Goal: Task Accomplishment & Management: Complete application form

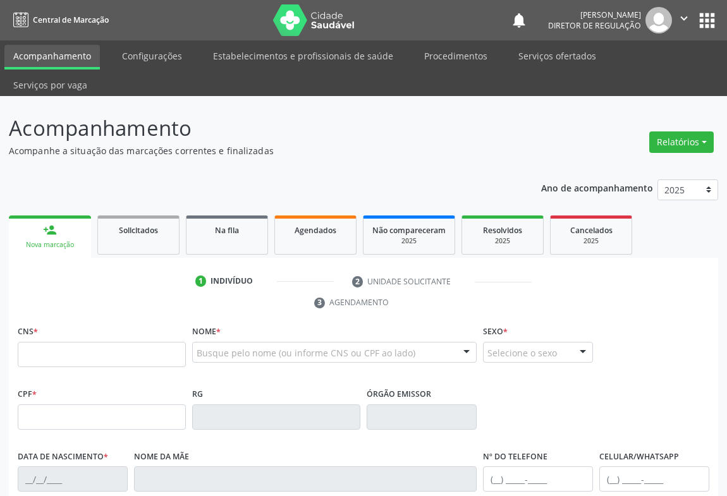
click at [122, 342] on input "text" at bounding box center [102, 354] width 168 height 25
type input "709 6006 2812 1973"
type input "1410515079"
type input "[DATE]"
type input "[PHONE_NUMBER]"
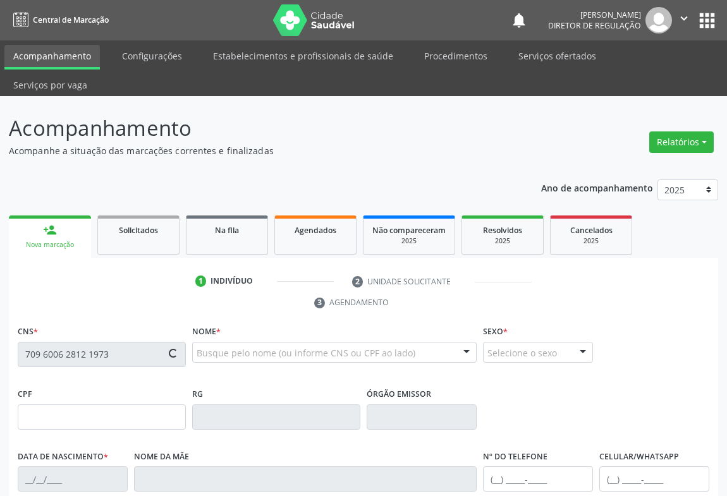
type input "S/N"
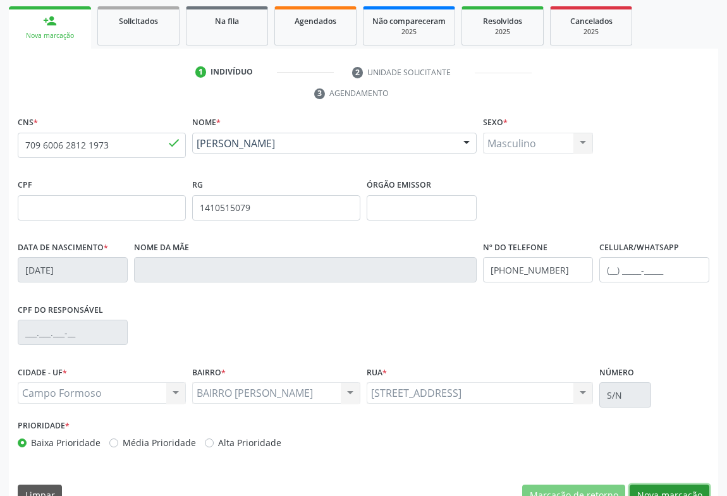
click at [666, 485] on button "Nova marcação" at bounding box center [670, 495] width 80 height 21
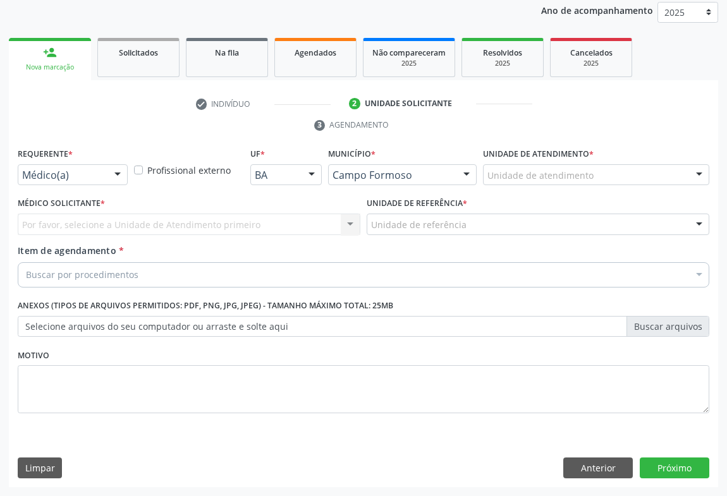
scroll to position [150, 0]
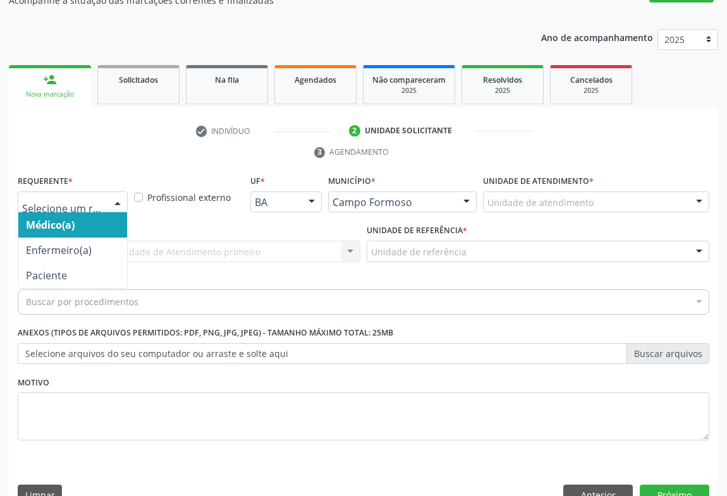
click at [102, 192] on div at bounding box center [73, 202] width 110 height 21
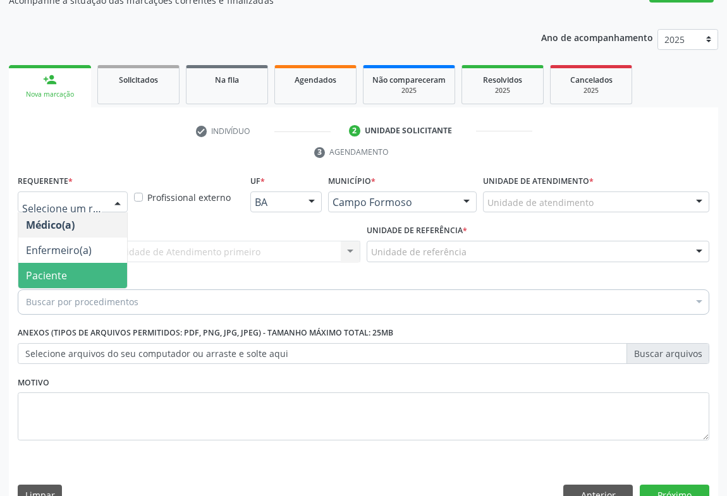
drag, startPoint x: 79, startPoint y: 234, endPoint x: 78, endPoint y: 248, distance: 13.9
click at [78, 248] on ul "Médico(a) Enfermeiro(a) Paciente Nenhum resultado encontrado para: " " Não há n…" at bounding box center [72, 250] width 109 height 76
click at [78, 263] on span "Paciente" at bounding box center [72, 275] width 109 height 25
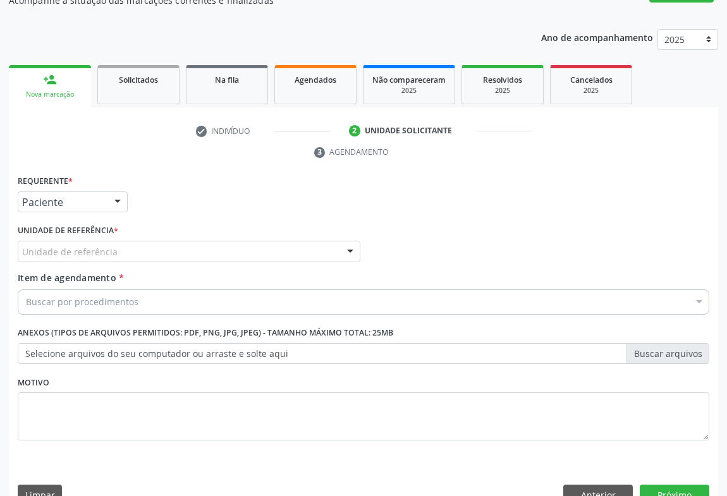
click at [188, 241] on div "Unidade de referência" at bounding box center [189, 251] width 343 height 21
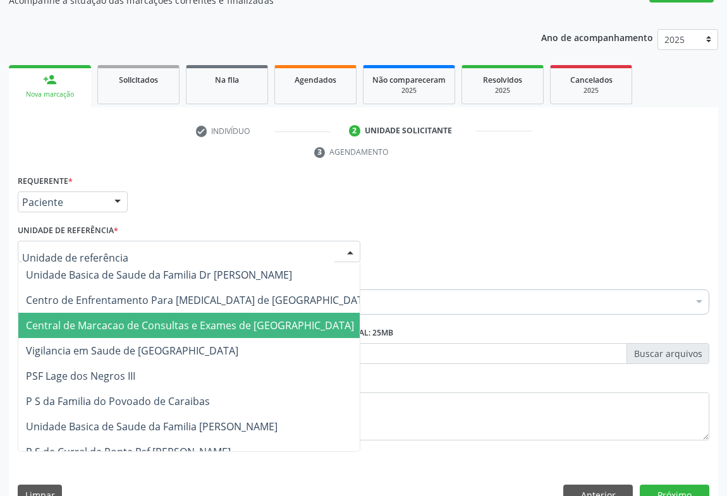
click at [188, 319] on span "Central de Marcacao de Consultas e Exames de [GEOGRAPHIC_DATA]" at bounding box center [190, 326] width 328 height 14
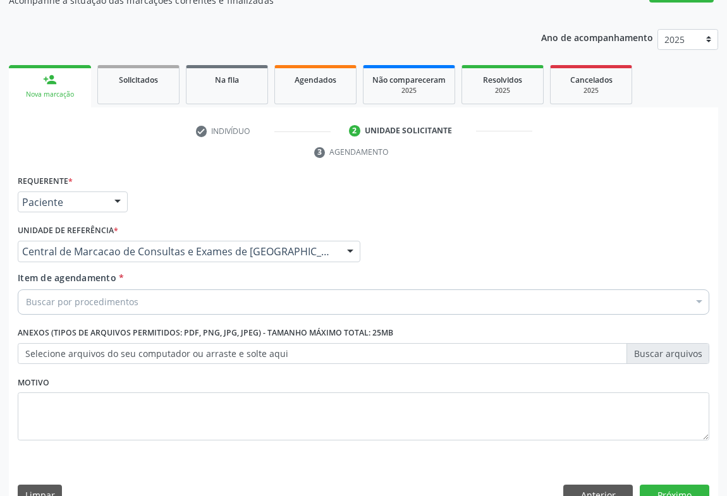
click at [222, 289] on div "Buscar por procedimentos" at bounding box center [363, 301] width 691 height 25
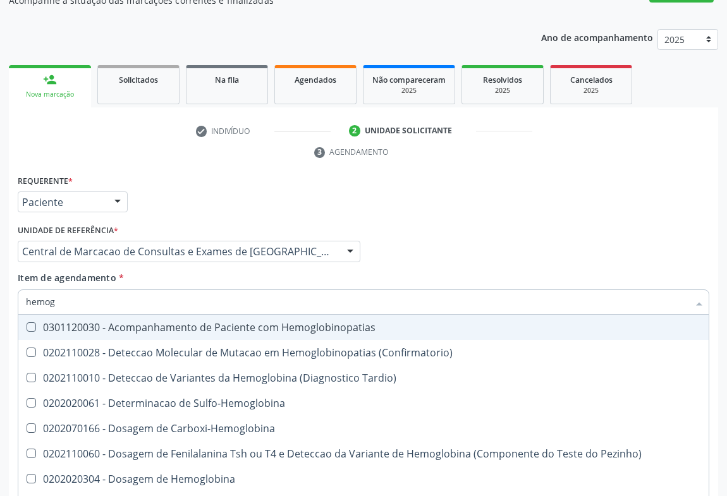
type input "hemogr"
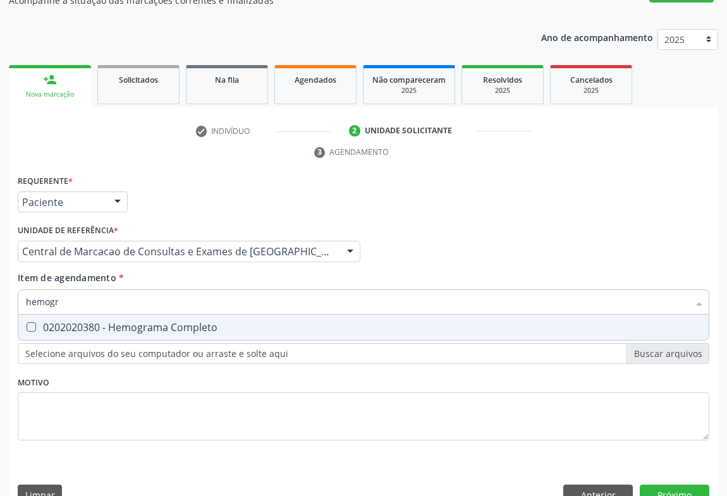
click at [184, 315] on span "0202020380 - Hemograma Completo" at bounding box center [363, 327] width 690 height 25
checkbox Completo "true"
type input "hemogr"
click at [181, 271] on div "Item de agendamento * hemogr Desfazer seleção 0202020380 - Hemograma Completo N…" at bounding box center [363, 291] width 691 height 40
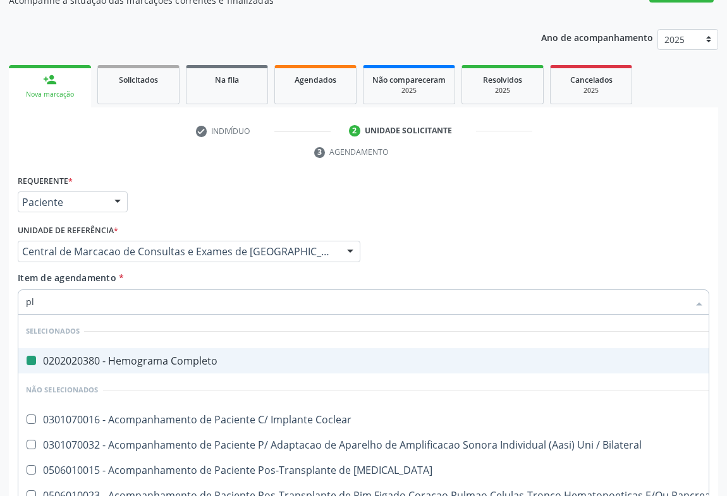
type input "pla"
checkbox Completo "false"
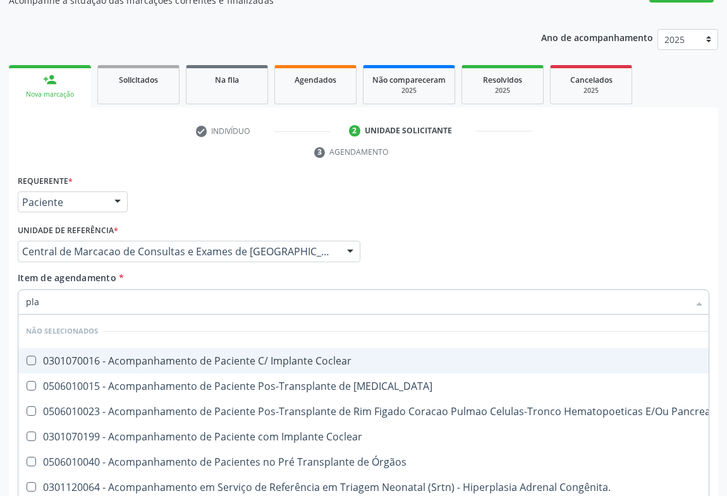
type input "plaq"
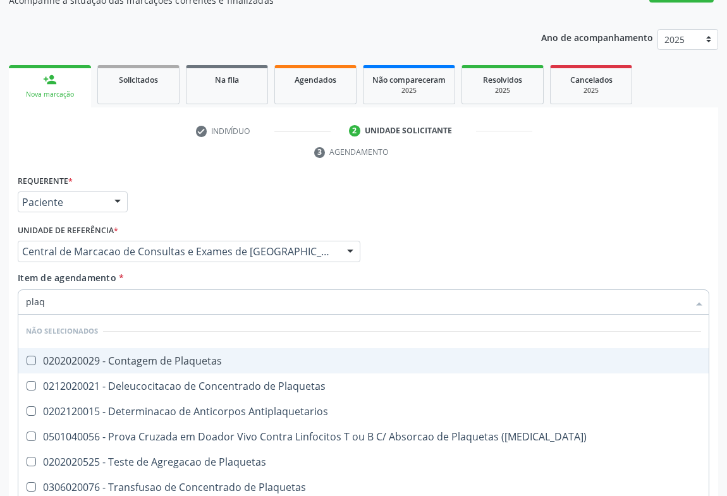
click at [157, 356] on div "0202020029 - Contagem de Plaquetas" at bounding box center [363, 361] width 675 height 10
checkbox Plaquetas "true"
type input "plaq"
click at [153, 271] on div "Item de agendamento * plaq Desfazer seleção Não selecionados 0202020029 - Conta…" at bounding box center [363, 291] width 691 height 40
checkbox Plaquetas "true"
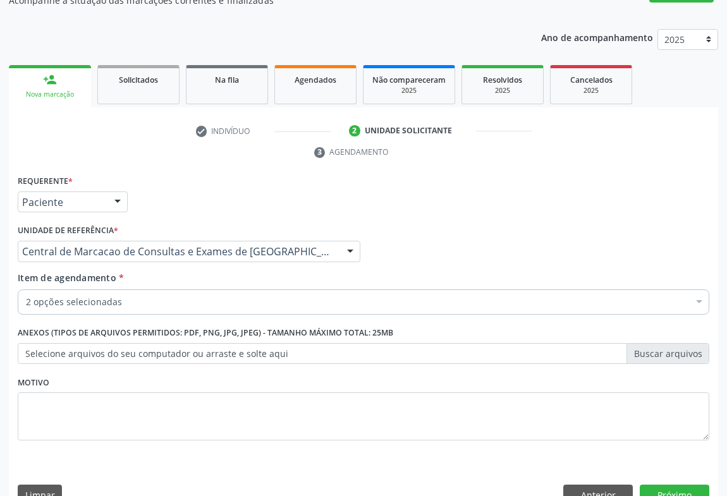
click at [151, 289] on div "2 opções selecionadas" at bounding box center [363, 301] width 691 height 25
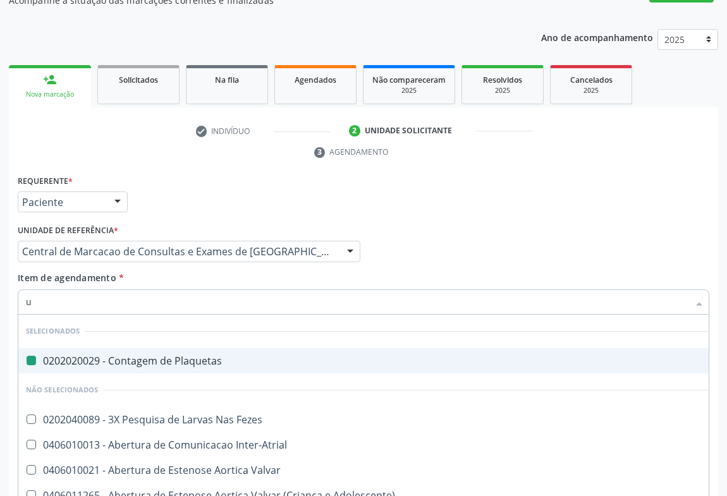
type input "ur"
checkbox Plaquetas "false"
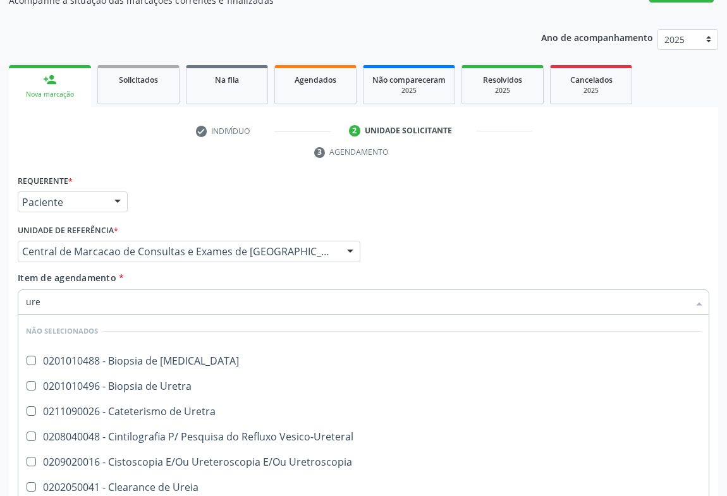
scroll to position [57, 0]
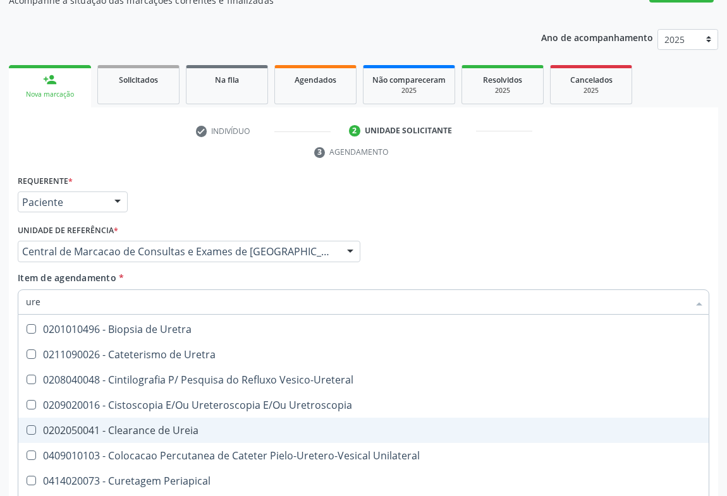
type input "urei"
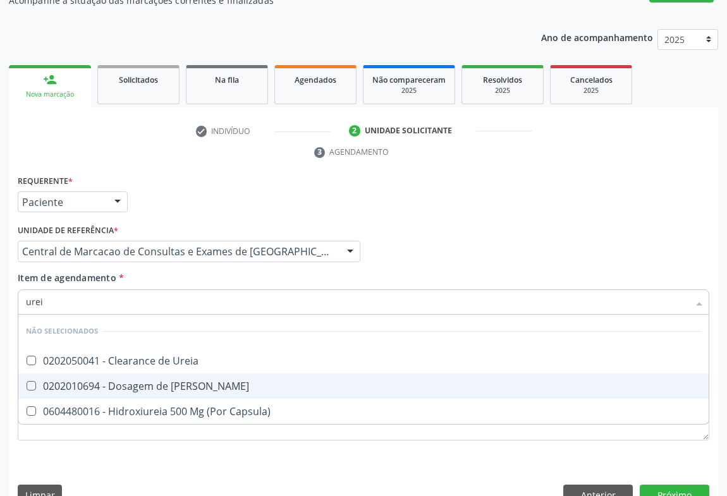
click at [149, 381] on div "0202010694 - Dosagem de [PERSON_NAME]" at bounding box center [363, 386] width 675 height 10
checkbox Ureia "true"
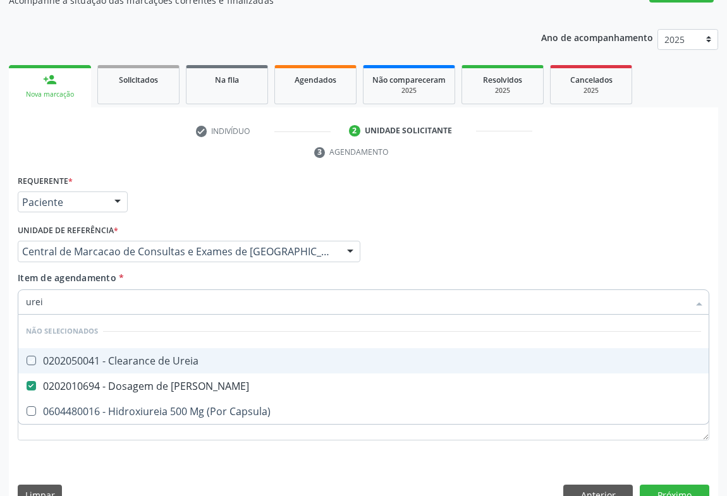
click at [147, 271] on div "Item de agendamento * urei Desfazer seleção Não selecionados 0202050041 - Clear…" at bounding box center [363, 291] width 691 height 40
checkbox Ureia "true"
checkbox Capsula\) "true"
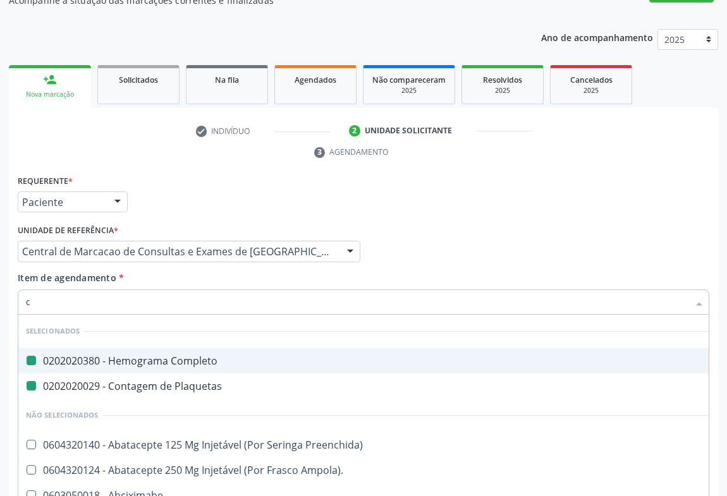
type input "cr"
checkbox Completo "false"
checkbox Plaquetas "false"
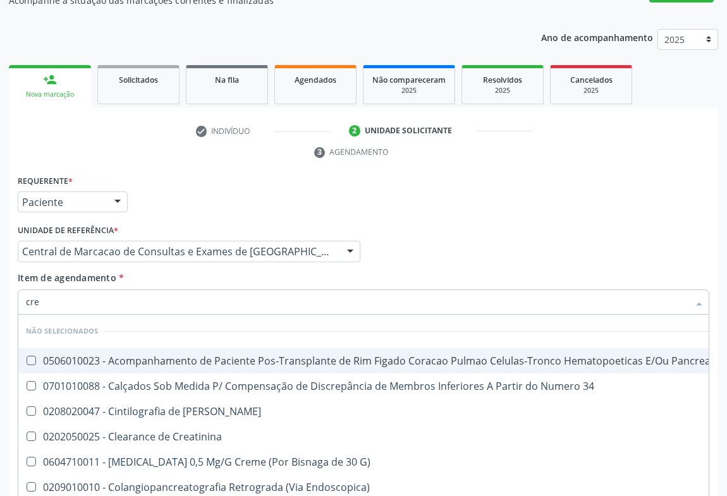
type input "crea"
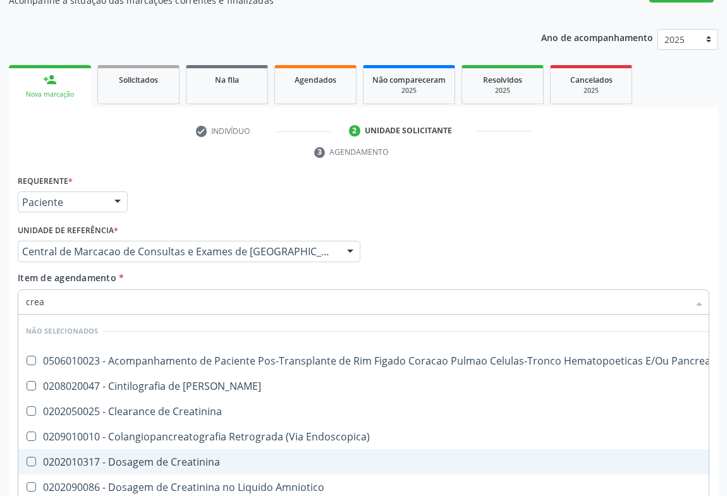
click at [127, 457] on div "0202010317 - Dosagem de Creatinina" at bounding box center [371, 462] width 690 height 10
checkbox Creatinina "true"
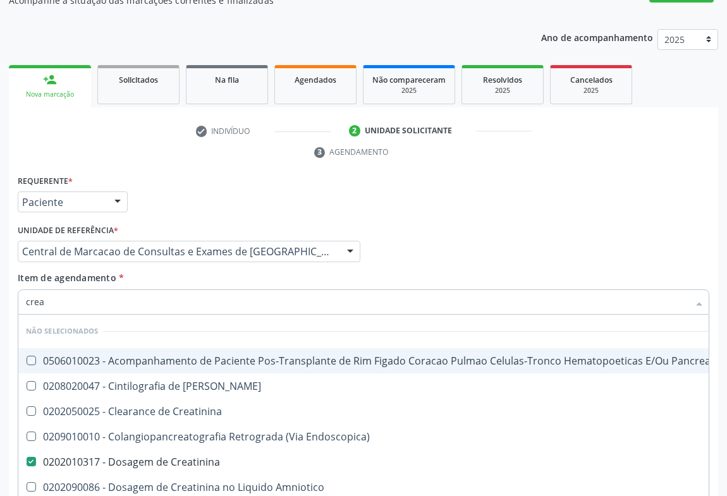
click at [134, 271] on div "Item de agendamento * crea Desfazer seleção Não selecionados 0506010023 - Acomp…" at bounding box center [363, 291] width 691 height 40
checkbox Pancreas "true"
checkbox Endoscopica\) "true"
checkbox Creatinina "true"
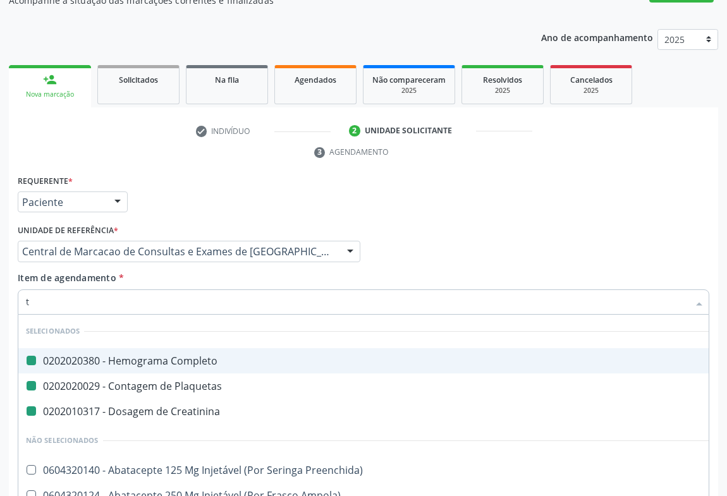
type input "tg"
checkbox Completo "false"
checkbox Plaquetas "false"
checkbox Creatinina "false"
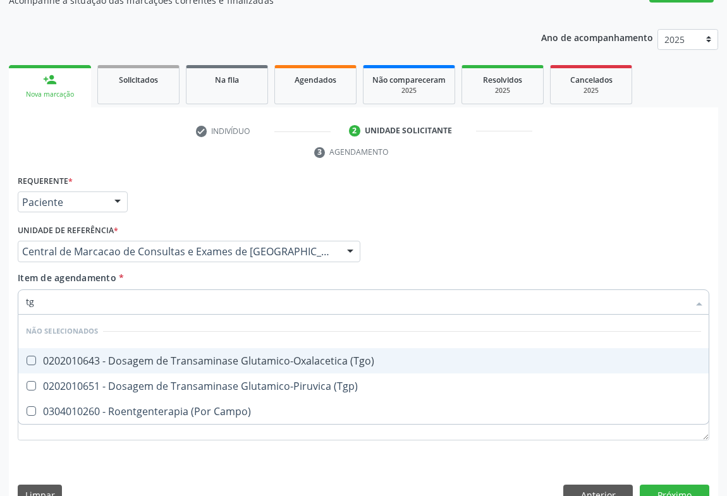
click at [155, 356] on div "0202010643 - Dosagem de Transaminase Glutamico-Oxalacetica (Tgo)" at bounding box center [363, 361] width 675 height 10
checkbox \(Tgo\) "true"
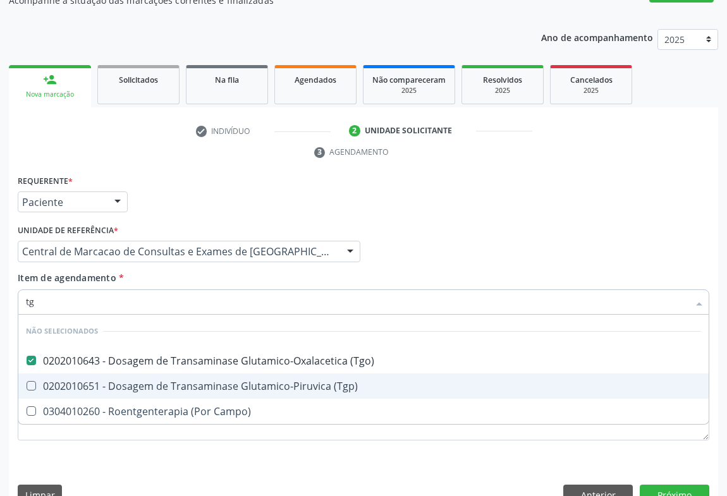
click at [154, 381] on div "0202010651 - Dosagem de Transaminase Glutamico-Piruvica (Tgp)" at bounding box center [363, 386] width 675 height 10
checkbox \(Tgp\) "true"
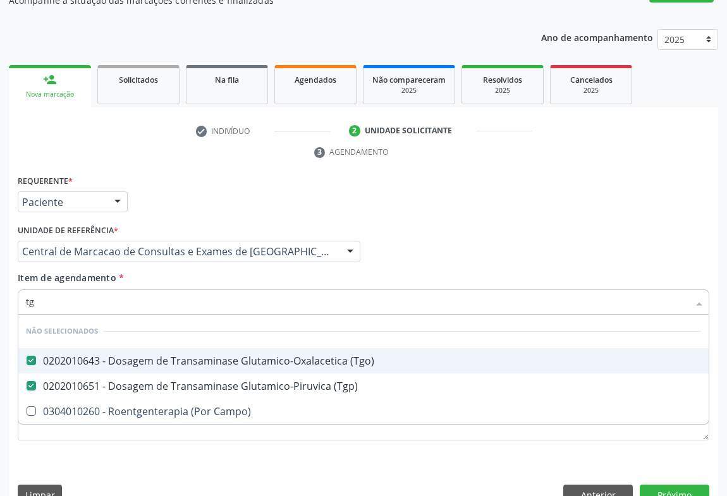
click at [151, 271] on div "Item de agendamento * tg Desfazer seleção Não selecionados 0202010643 - Dosagem…" at bounding box center [363, 291] width 691 height 40
checkbox Campo\) "true"
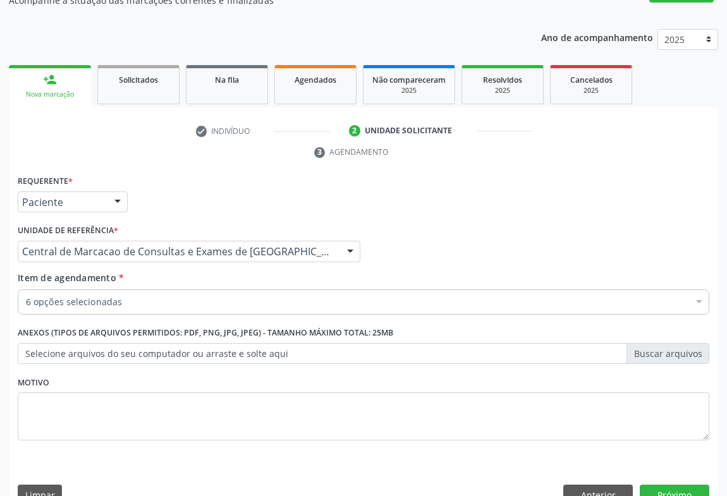
click at [119, 289] on div "6 opções selecionadas" at bounding box center [363, 301] width 691 height 25
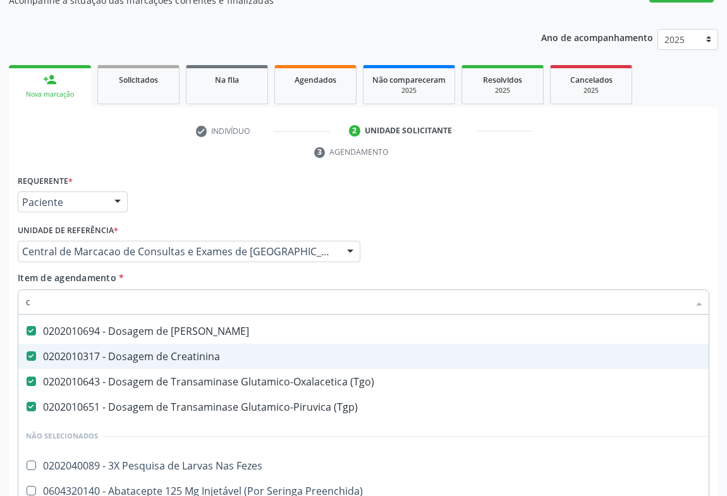
scroll to position [80, 0]
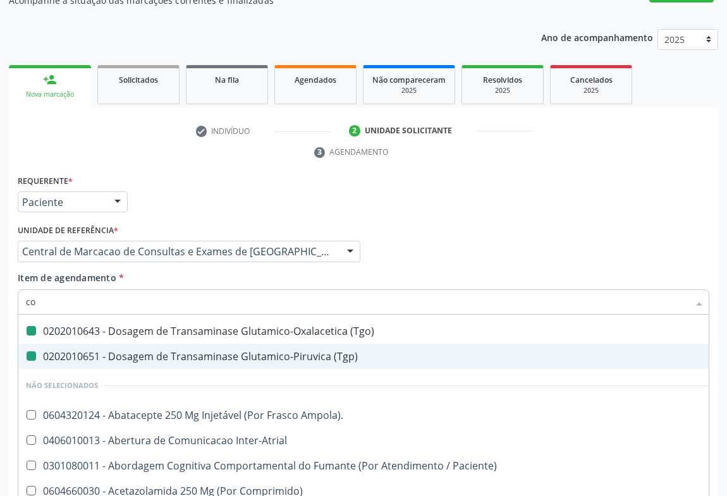
type input "col"
checkbox Completo "false"
checkbox Plaquetas "false"
checkbox \(Tgo\) "false"
checkbox \(Tgp\) "false"
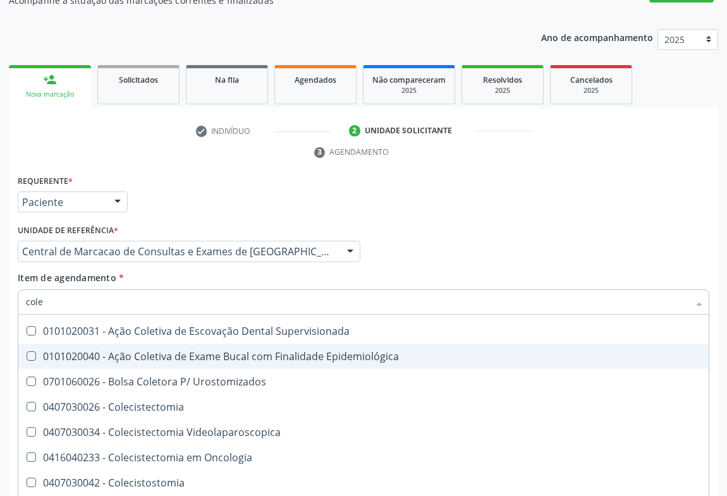
type input "coles"
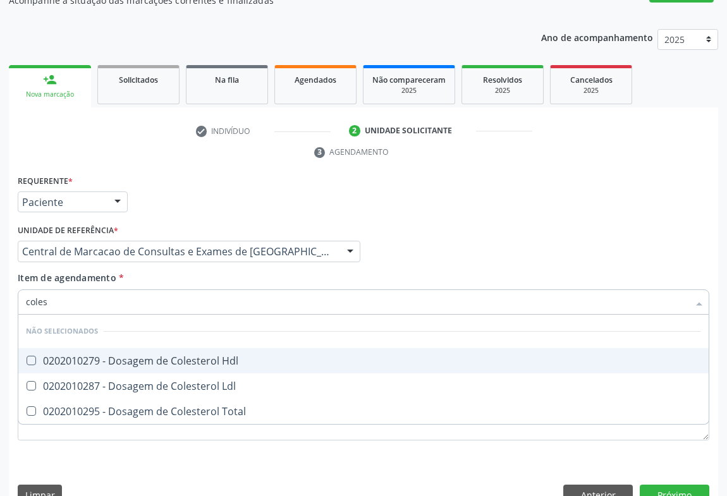
scroll to position [0, 0]
click at [185, 356] on div "0202010279 - Dosagem de Colesterol Hdl" at bounding box center [363, 361] width 675 height 10
checkbox Hdl "true"
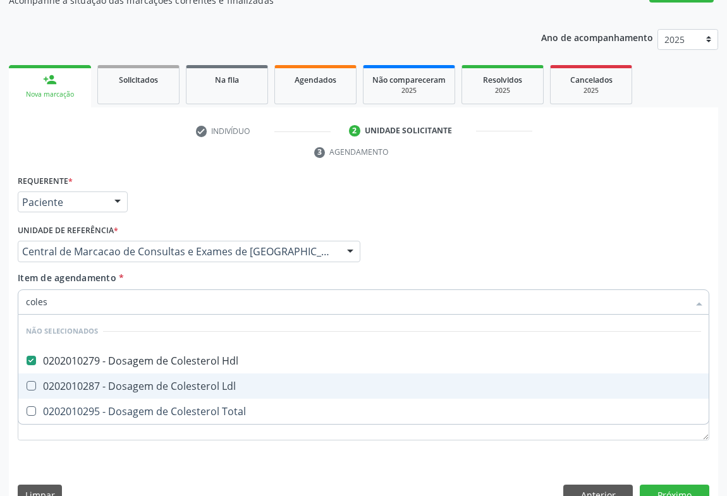
click at [186, 374] on span "0202010287 - Dosagem de Colesterol Ldl" at bounding box center [363, 386] width 690 height 25
checkbox Ldl "true"
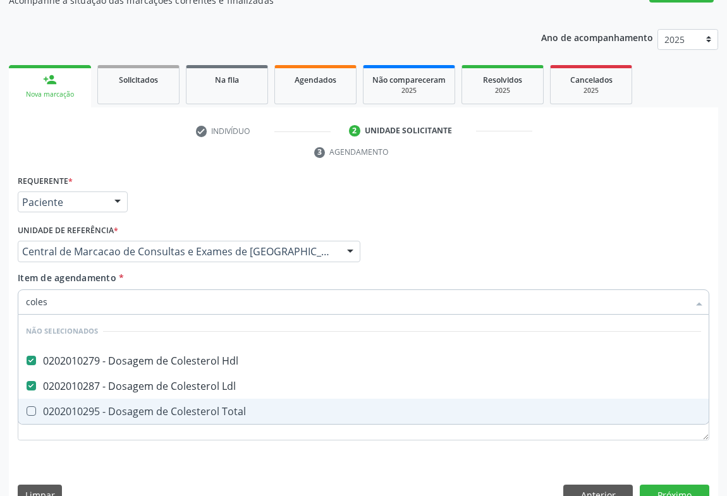
click at [190, 406] on div "0202010295 - Dosagem de Colesterol Total" at bounding box center [363, 411] width 675 height 10
checkbox Total "true"
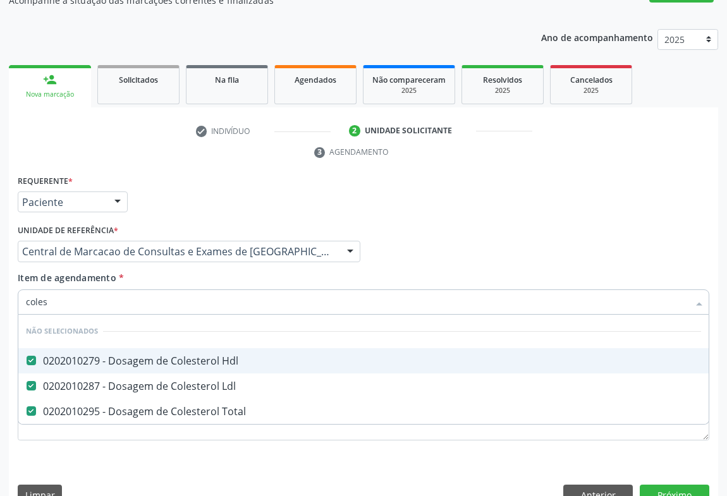
click at [185, 271] on div "Item de agendamento * coles Desfazer seleção Não selecionados 0202010279 - Dosa…" at bounding box center [363, 291] width 691 height 40
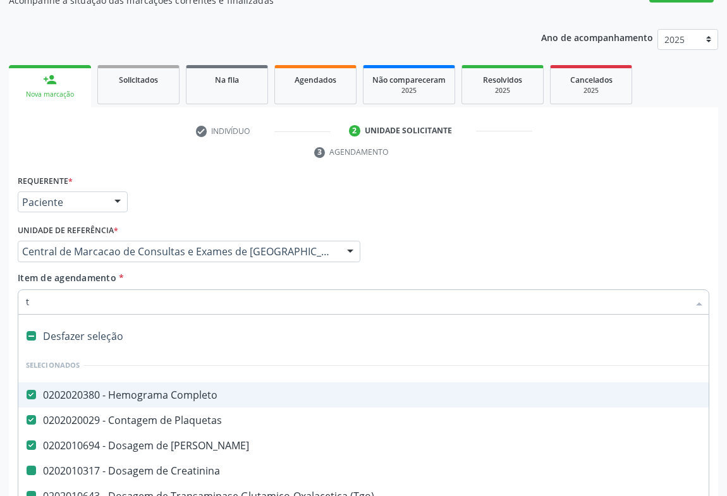
type input "tr"
checkbox Creatinina "false"
checkbox \(Tgo\) "false"
checkbox \(Tgp\) "false"
checkbox Hdl "false"
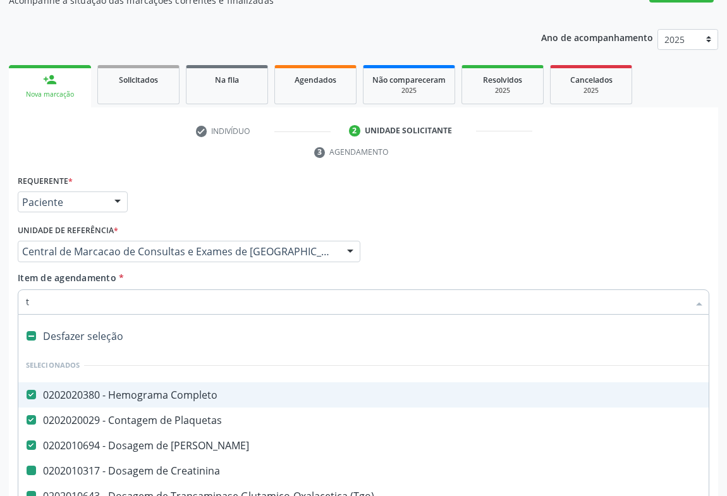
checkbox Ldl "false"
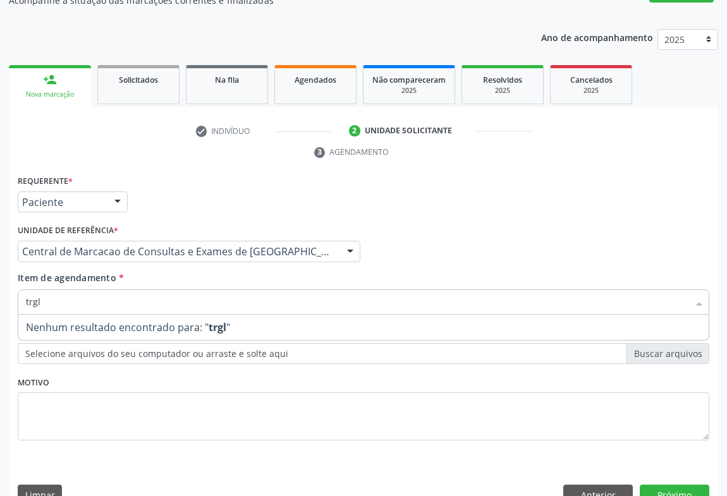
click at [33, 289] on input "trgl" at bounding box center [357, 301] width 662 height 25
type input "trigl"
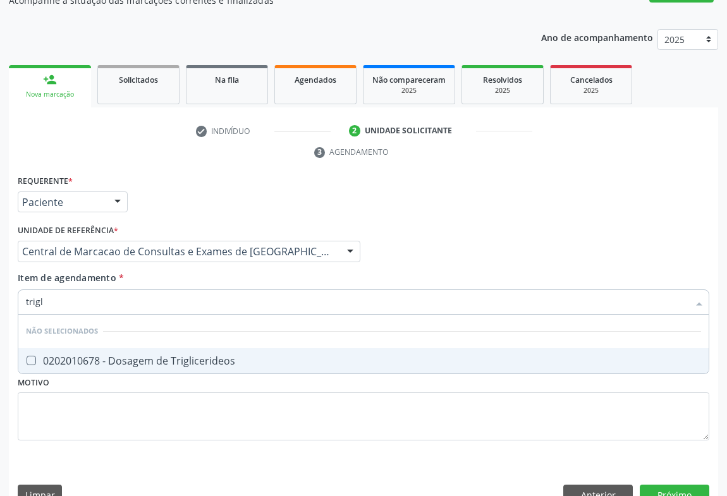
click at [169, 356] on div "0202010678 - Dosagem de Triglicerideos" at bounding box center [363, 361] width 675 height 10
checkbox Triglicerideos "true"
click at [174, 271] on div "Item de agendamento * trigl Desfazer seleção Não selecionados 0202010678 - Dosa…" at bounding box center [363, 291] width 691 height 40
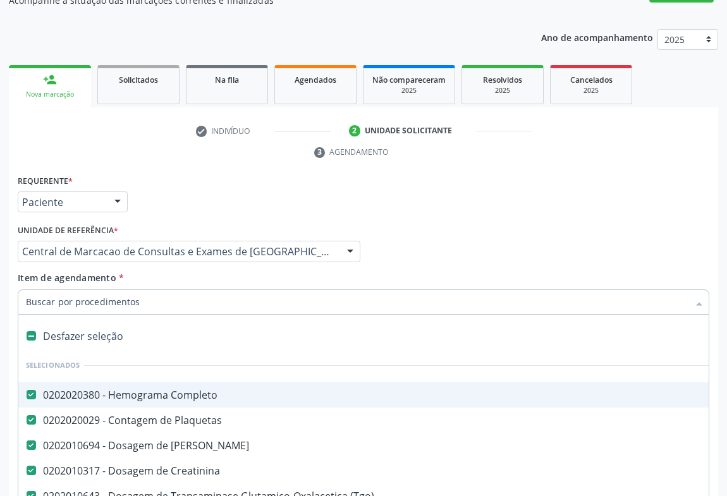
type input "u"
checkbox \(Tgp\) "false"
checkbox Hdl "false"
checkbox Ldl "false"
checkbox Total "false"
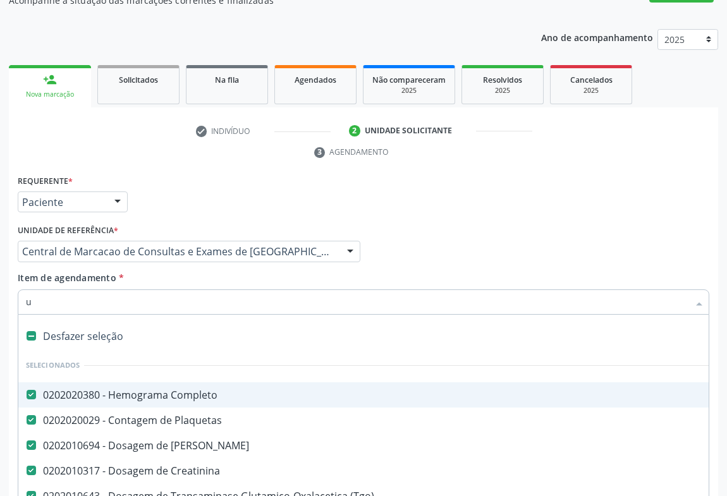
checkbox Triglicerideos "false"
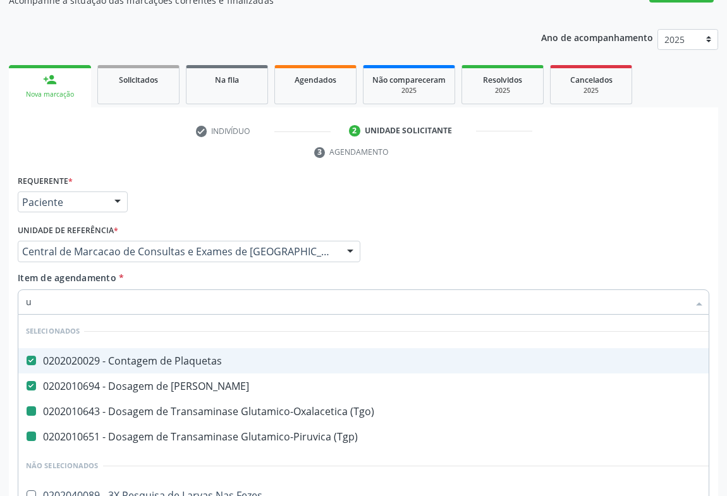
type input "ur"
checkbox \(Tgo\) "false"
checkbox \(Tgp\) "false"
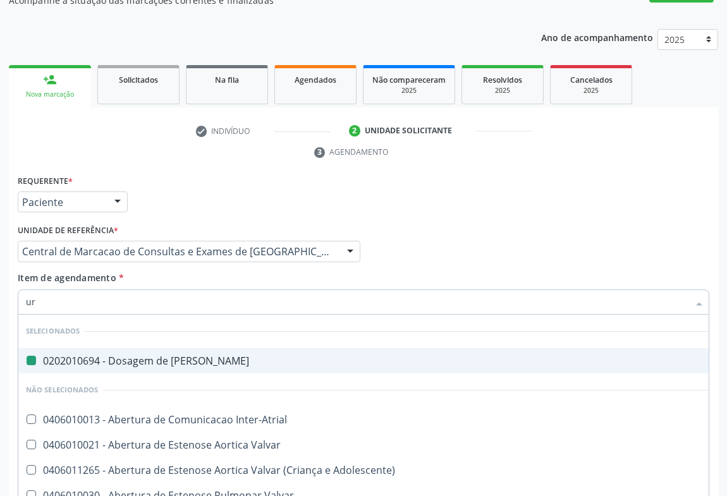
type input "uri"
checkbox Ureia "false"
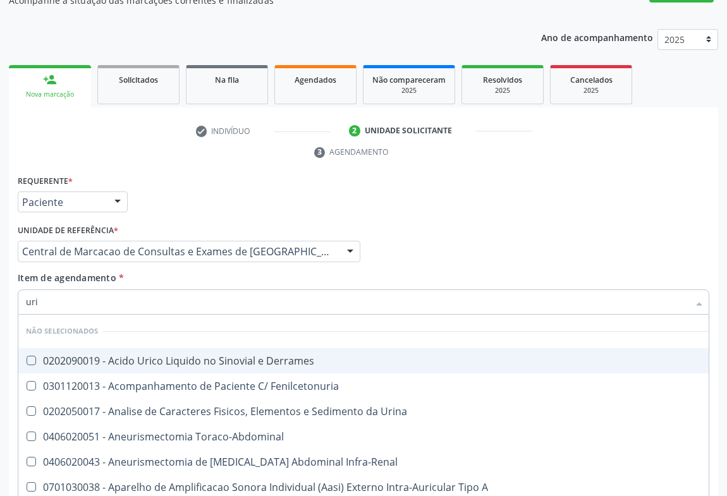
type input "urin"
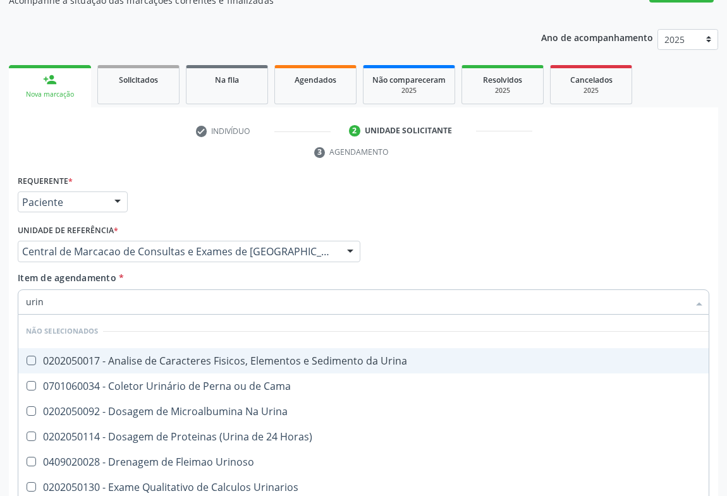
click at [193, 356] on div "0202050017 - Analise de Caracteres Fisicos, Elementos e Sedimento da Urina" at bounding box center [367, 361] width 683 height 10
checkbox Urina "true"
click at [198, 271] on div "Item de agendamento * urin Desfazer seleção Não selecionados 0202050017 - Anali…" at bounding box center [363, 291] width 691 height 40
checkbox Urina "true"
checkbox Horas\) "true"
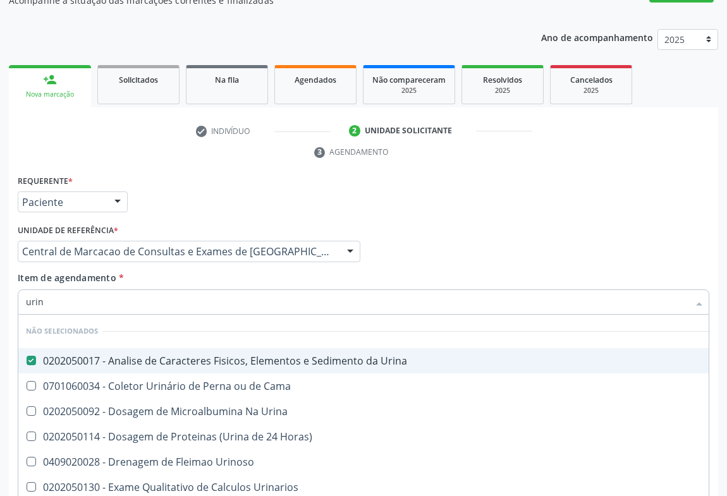
checkbox Urinarios "true"
checkbox Quantitativa "true"
checkbox Delgada\) "true"
checkbox Urina "true"
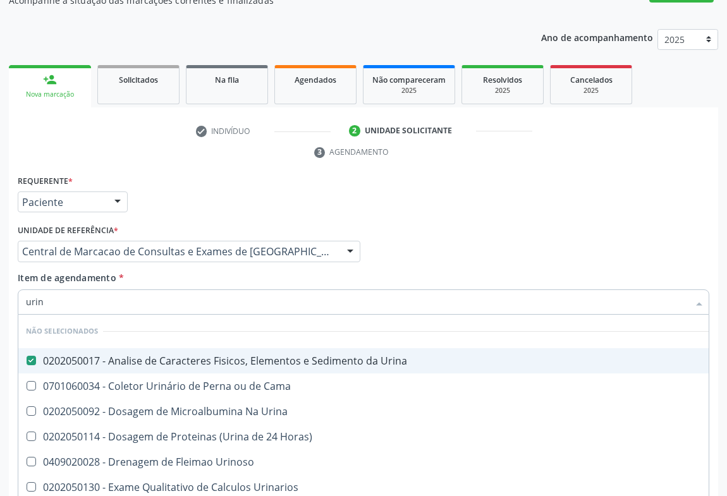
checkbox Urina "true"
checkbox Urinoso "true"
checkbox Cama "true"
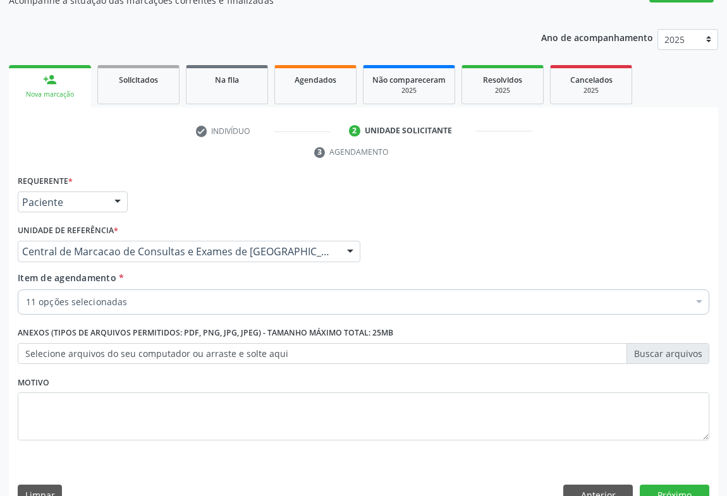
click at [182, 289] on div "11 opções selecionadas" at bounding box center [363, 301] width 691 height 25
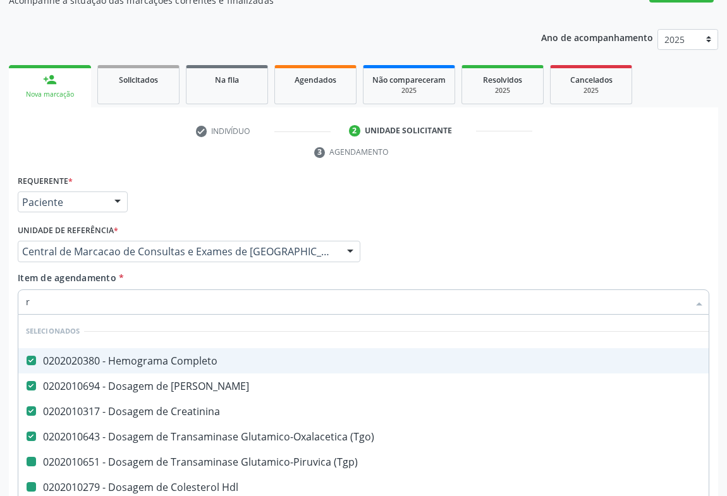
type input "re"
checkbox Hdl "false"
checkbox Ldl "false"
checkbox Total "false"
checkbox Triglicerideos "false"
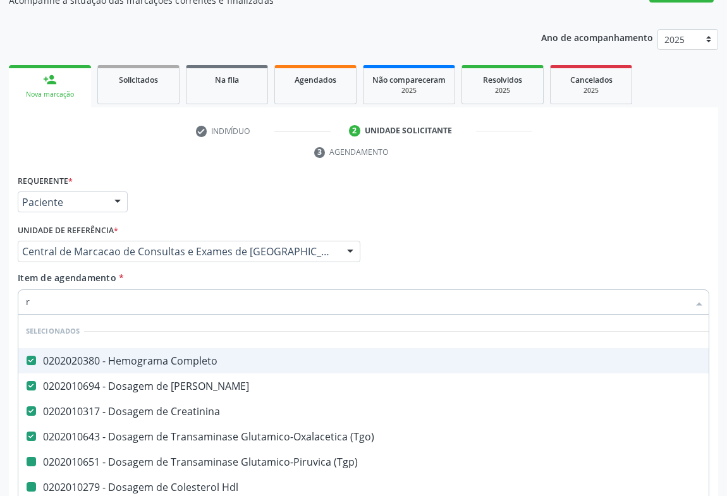
checkbox Urina "false"
checkbox \(Tgp\) "false"
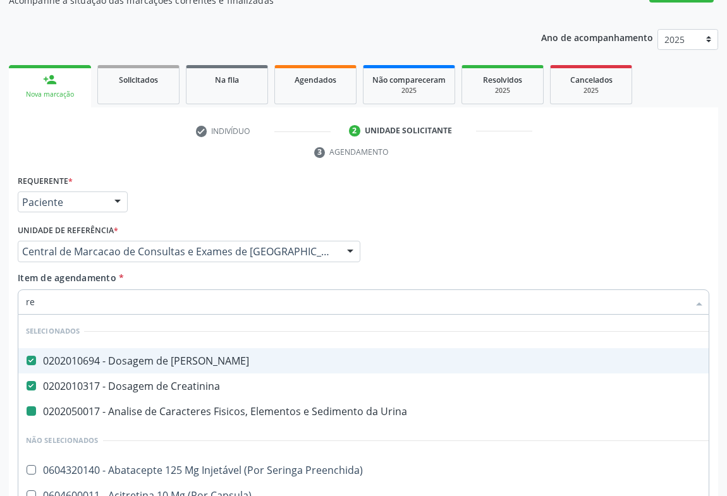
type input "rea"
checkbox Urina "false"
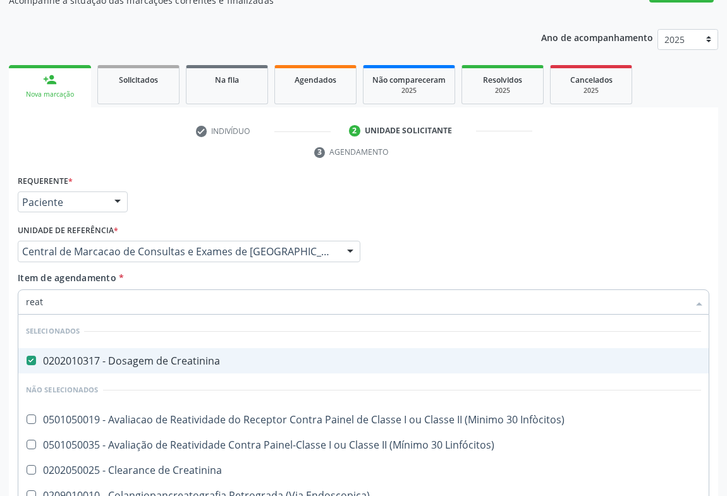
type input "reati"
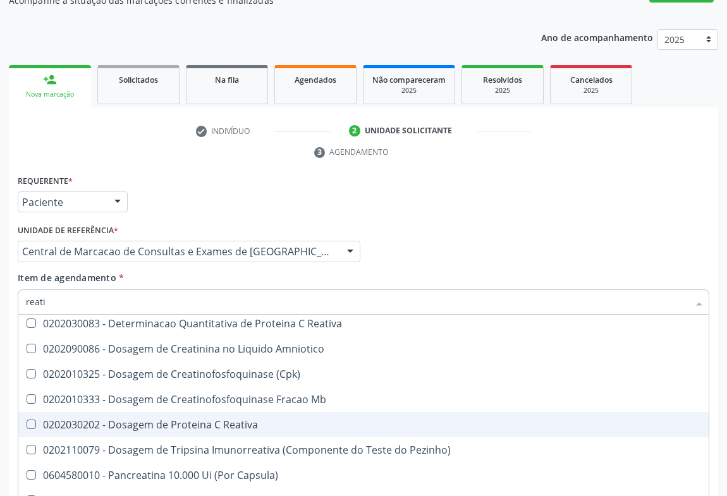
click at [181, 420] on div "0202030202 - Dosagem de Proteina C Reativa" at bounding box center [363, 425] width 675 height 10
checkbox Reativa "true"
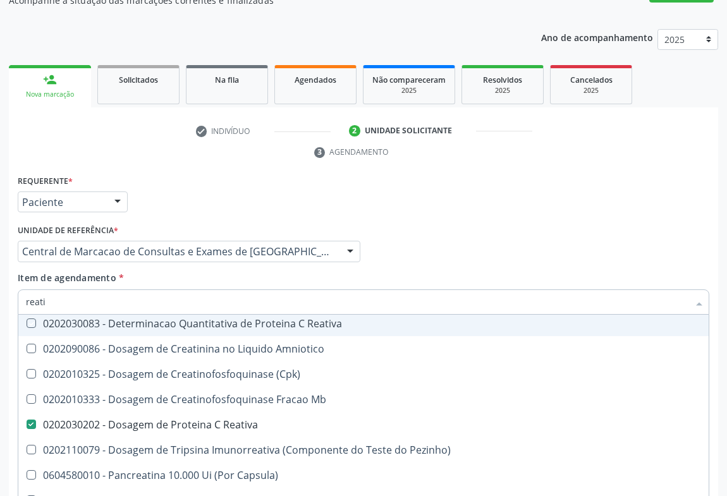
click at [183, 271] on div "Item de agendamento * reati Desfazer seleção Selecionados 0202010317 - Dosagem …" at bounding box center [363, 291] width 691 height 40
checkbox Infòcitos\) "true"
checkbox Reativa "true"
checkbox Amniotico "true"
checkbox \(Cpk\) "true"
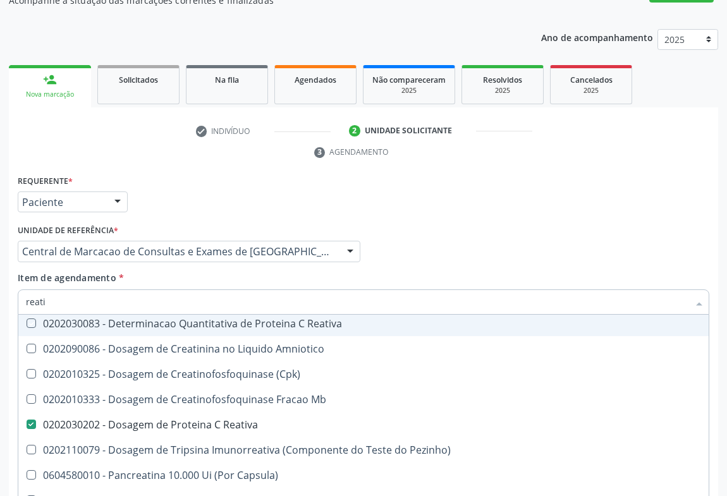
checkbox Mb "true"
checkbox Creatinina "true"
checkbox Capsula\) "true"
checkbox Pezinho\) "true"
checkbox Linfócitos\) "true"
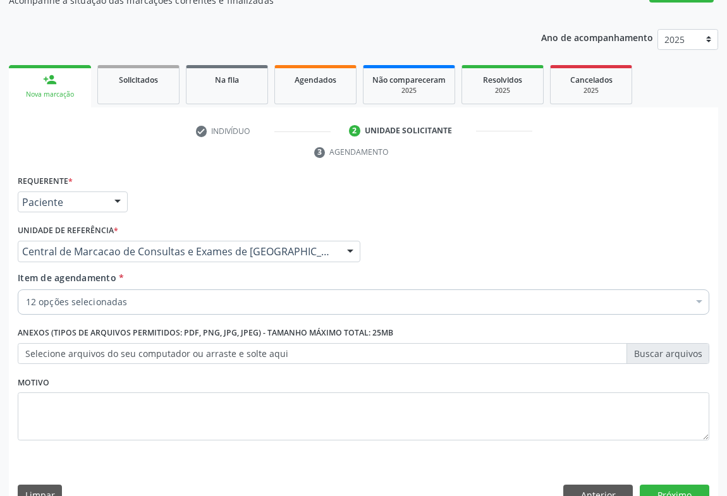
scroll to position [0, 0]
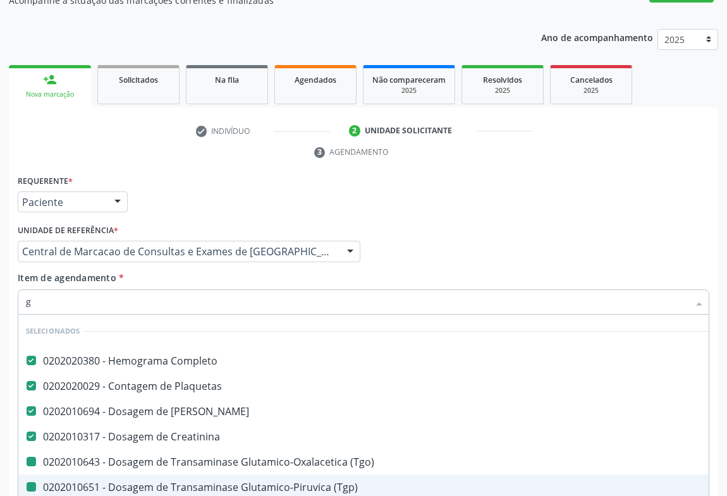
type input "gl"
checkbox \(Tgp\) "false"
checkbox Hdl "false"
checkbox Ldl "false"
checkbox Total "false"
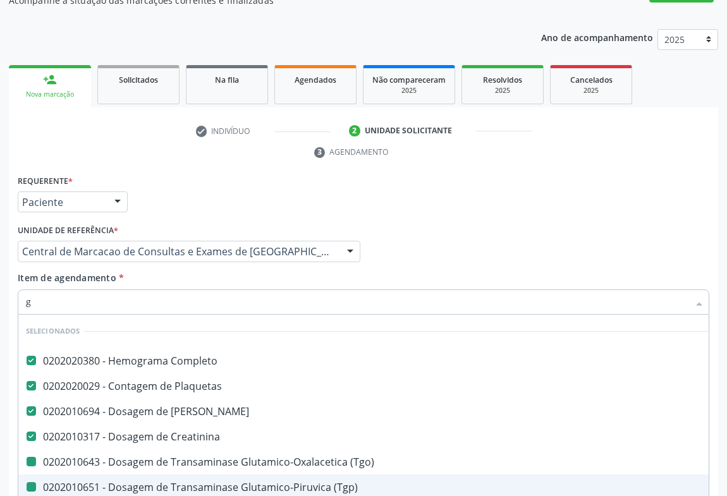
checkbox Triglicerideos "false"
checkbox \(Tgo\) "false"
checkbox Reativa "false"
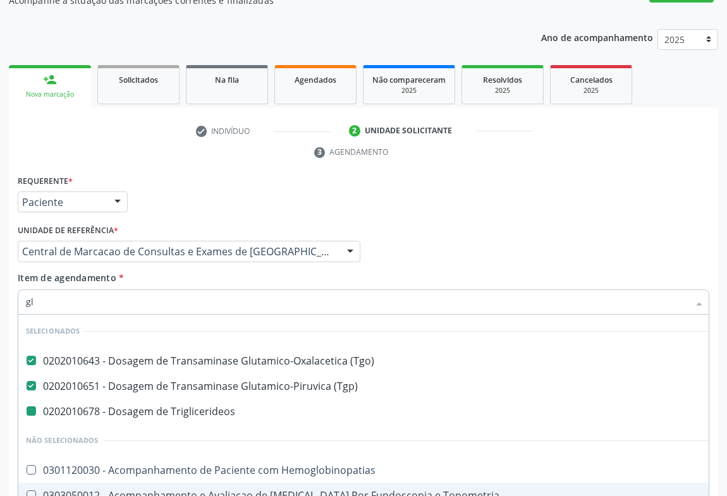
type input "gli"
checkbox Triglicerideos "false"
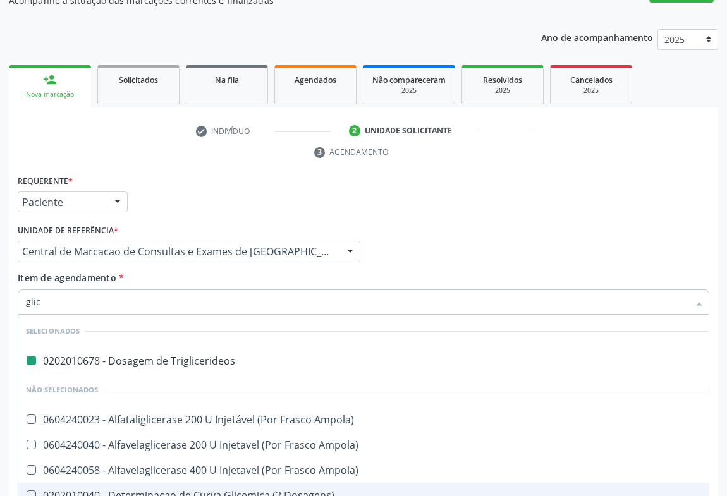
type input "glico"
checkbox Triglicerideos "false"
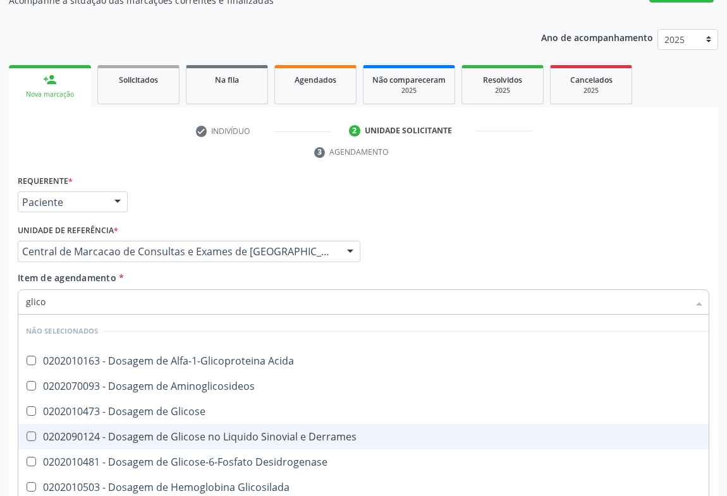
click at [170, 424] on span "0202090124 - Dosagem de Glicose no Liquido Sinovial e Derrames" at bounding box center [367, 436] width 698 height 25
checkbox Derrames "true"
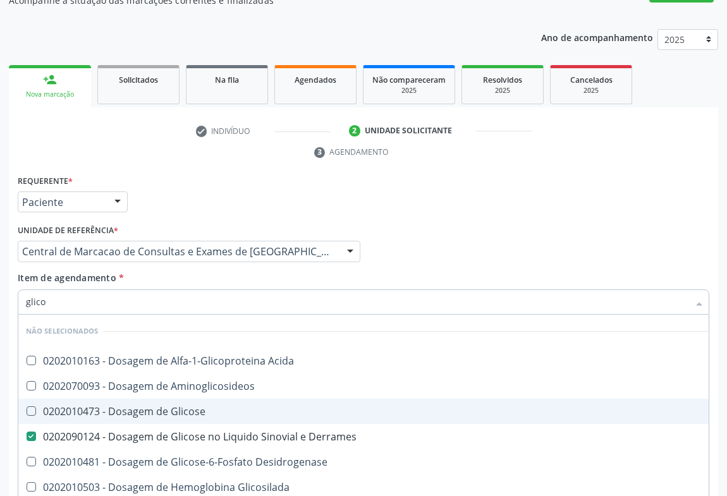
click at [170, 406] on div "0202010473 - Dosagem de Glicose" at bounding box center [367, 411] width 683 height 10
checkbox Glicose "true"
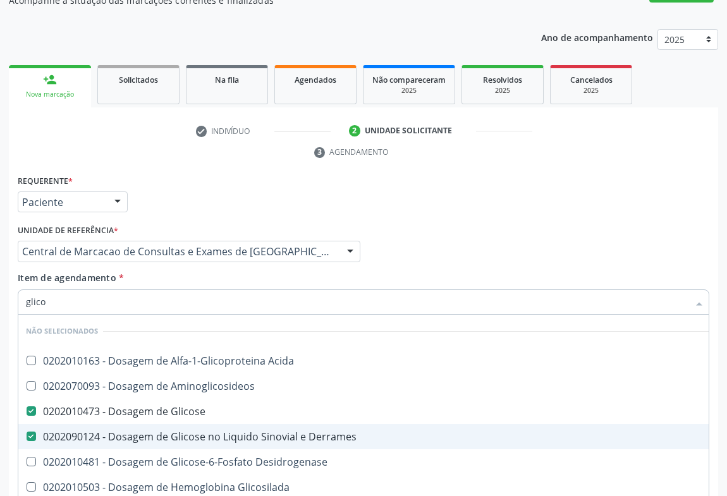
click at [167, 432] on div "0202090124 - Dosagem de Glicose no Liquido Sinovial e Derrames" at bounding box center [367, 437] width 683 height 10
checkbox Derrames "false"
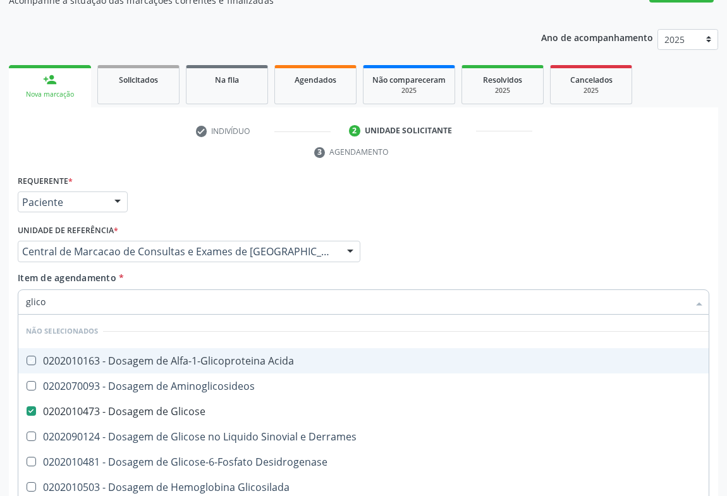
click at [157, 271] on div "Item de agendamento * glico Desfazer seleção Não selecionados 0202010163 - Dosa…" at bounding box center [363, 291] width 691 height 40
checkbox Acida "true"
checkbox Glicosilada "true"
checkbox Quantitativa "true"
checkbox Urina "true"
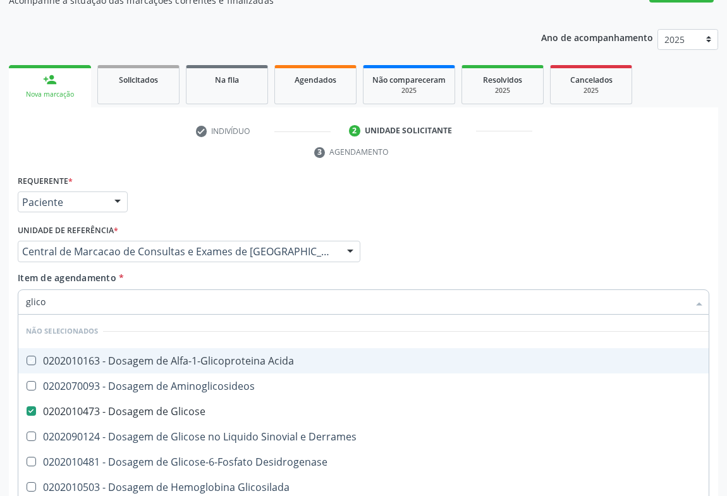
checkbox Glicose "true"
checkbox Desidrogenase "true"
checkbox Derrames "true"
checkbox Aminoglicosideos "true"
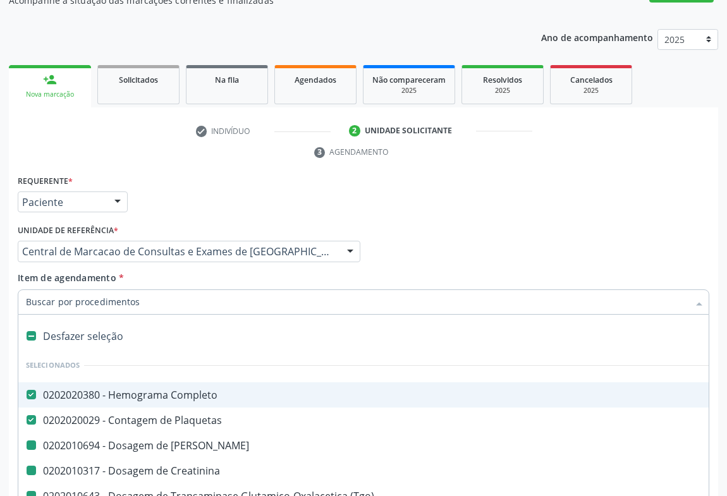
type input "f"
checkbox Ureia "false"
checkbox \(Tgp\) "false"
checkbox Hdl "false"
checkbox Ldl "false"
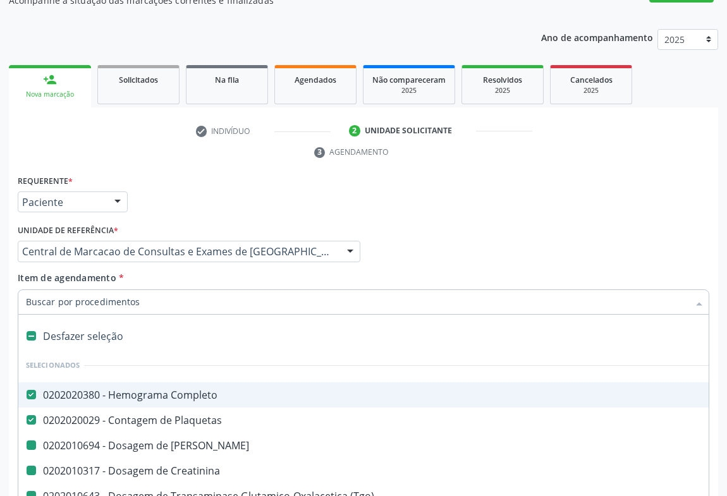
checkbox Total "false"
checkbox \(Tgo\) "false"
checkbox Creatinina "false"
checkbox Triglicerideos "false"
checkbox Urina "false"
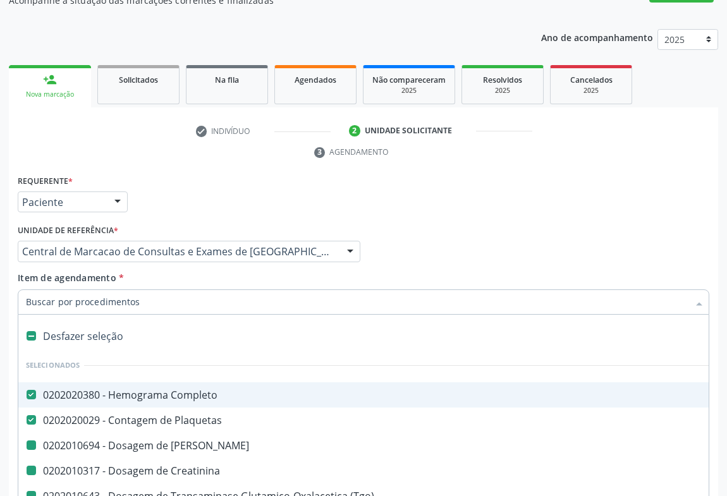
checkbox Reativa "false"
checkbox Glicose "false"
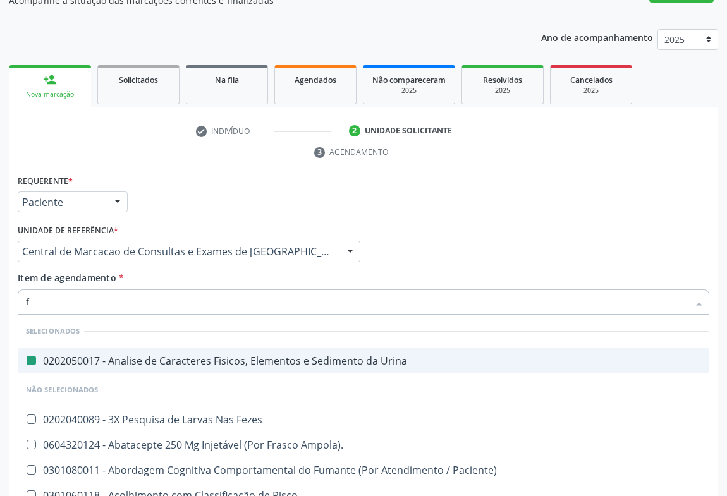
type input "fe"
checkbox Urina "false"
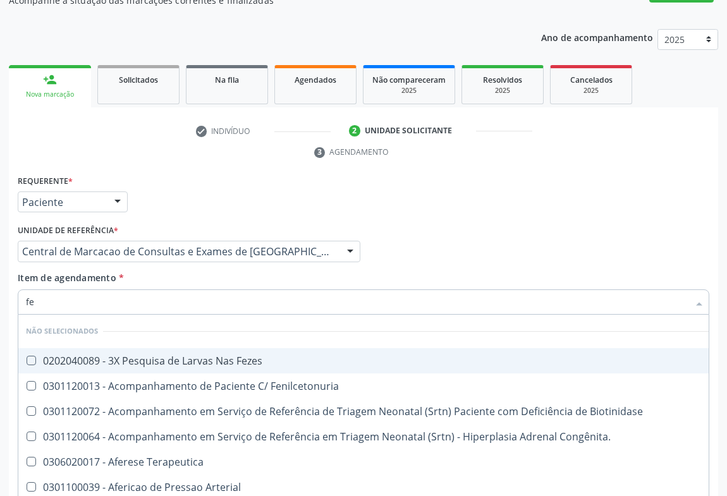
type input "fez"
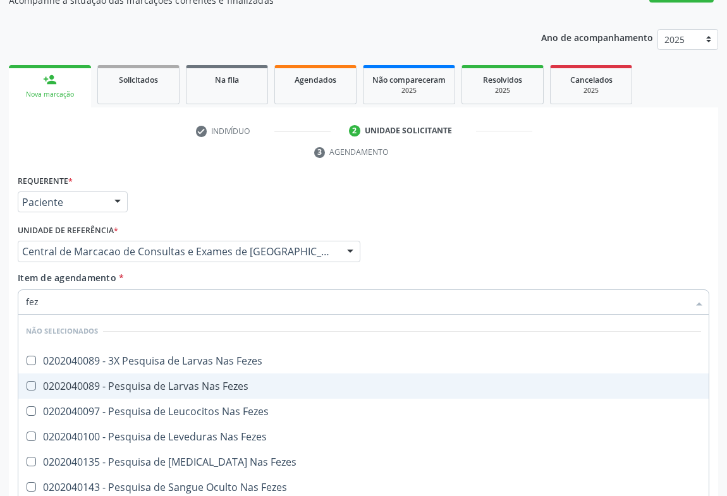
click at [176, 381] on div "0202040089 - Pesquisa de Larvas Nas Fezes" at bounding box center [363, 386] width 675 height 10
checkbox Fezes "true"
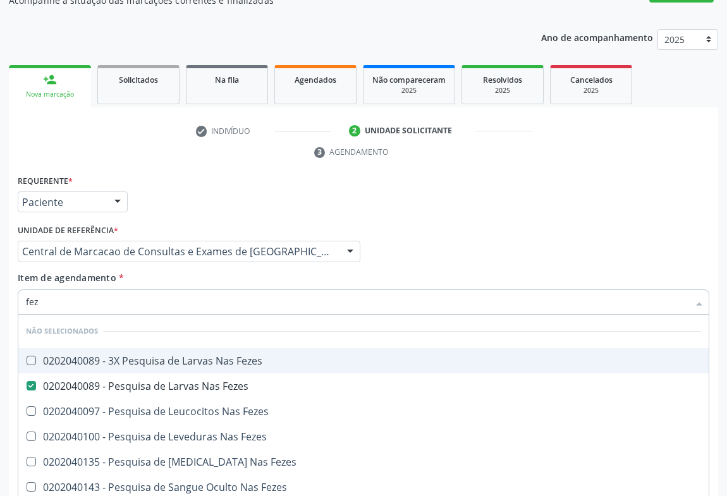
click at [233, 271] on div "Item de agendamento * fez [PERSON_NAME] seleção Não selecionados 0202040089 - 3…" at bounding box center [363, 291] width 691 height 40
checkbox Fezes "true"
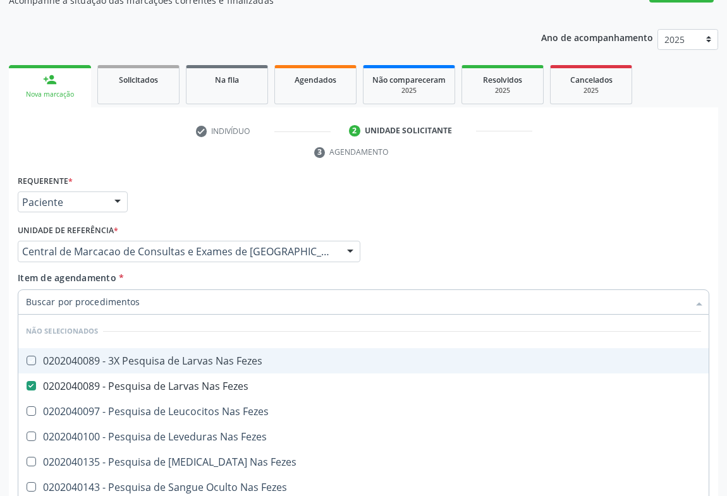
checkbox Fezes "true"
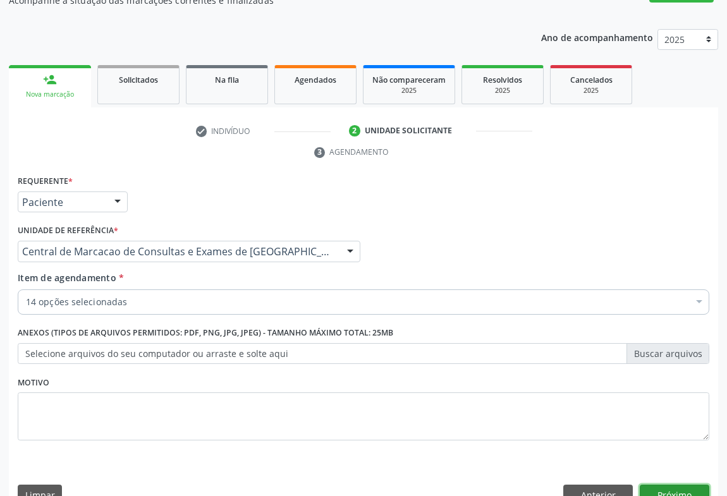
click at [681, 485] on button "Próximo" at bounding box center [675, 495] width 70 height 21
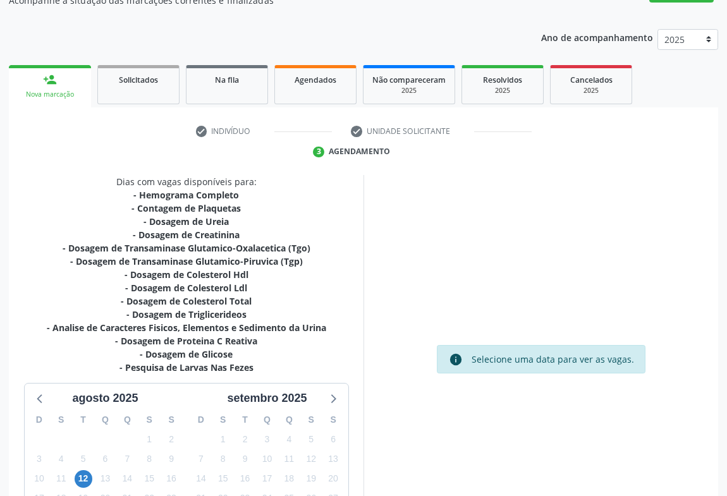
scroll to position [246, 0]
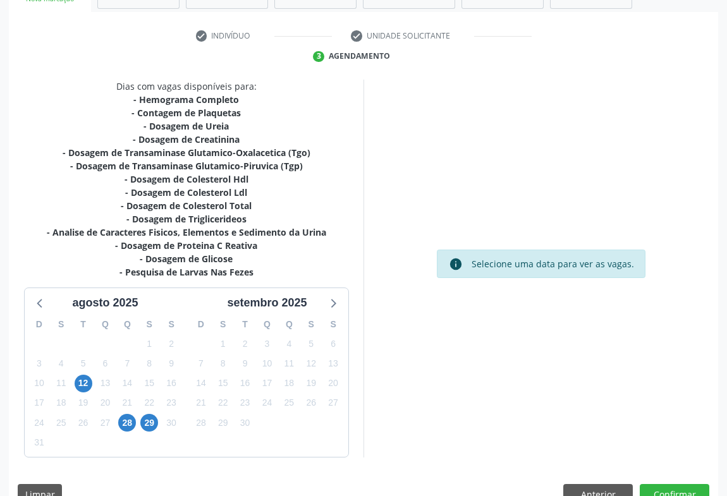
click at [128, 413] on div "28" at bounding box center [127, 423] width 18 height 20
click at [124, 414] on span "28" at bounding box center [127, 423] width 18 height 18
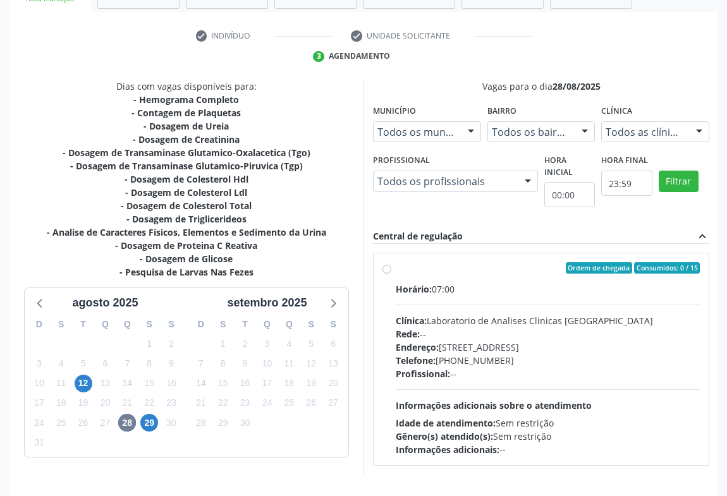
click at [502, 366] on div "Horário: 07:00 Clínica: Laboratorio de Analises Clinicas [GEOGRAPHIC_DATA] Rede…" at bounding box center [548, 370] width 304 height 174
click at [391, 274] on input "Ordem de chegada Consumidos: 0 / 15 Horário: 07:00 Clínica: Laboratorio de Anal…" at bounding box center [386, 267] width 9 height 11
radio input "true"
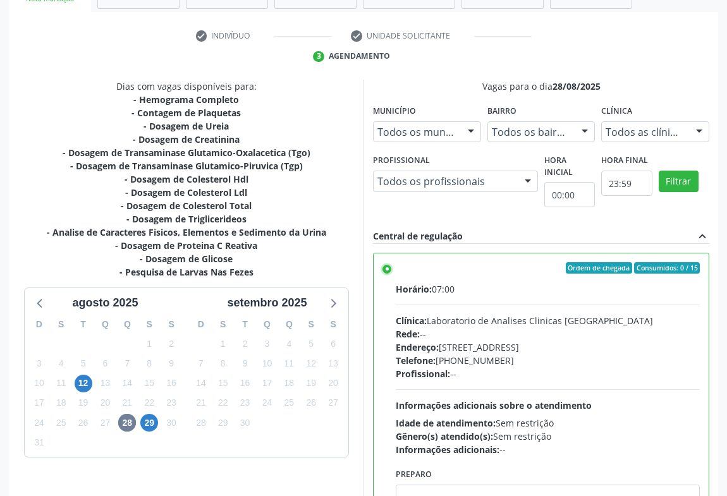
scroll to position [285, 0]
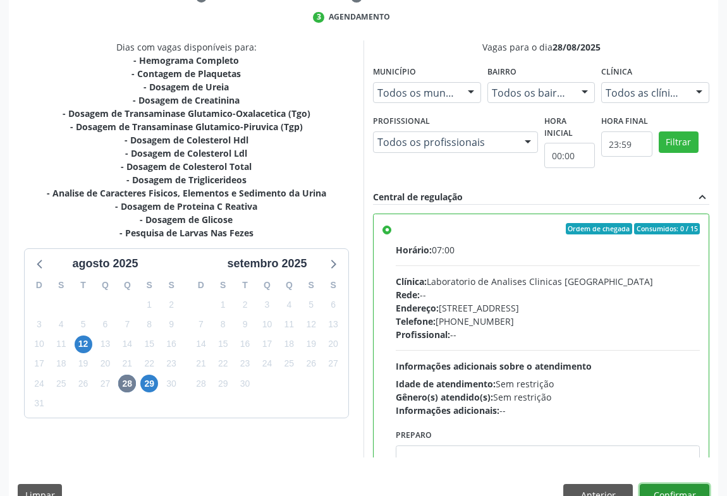
click at [678, 484] on button "Confirmar" at bounding box center [675, 494] width 70 height 21
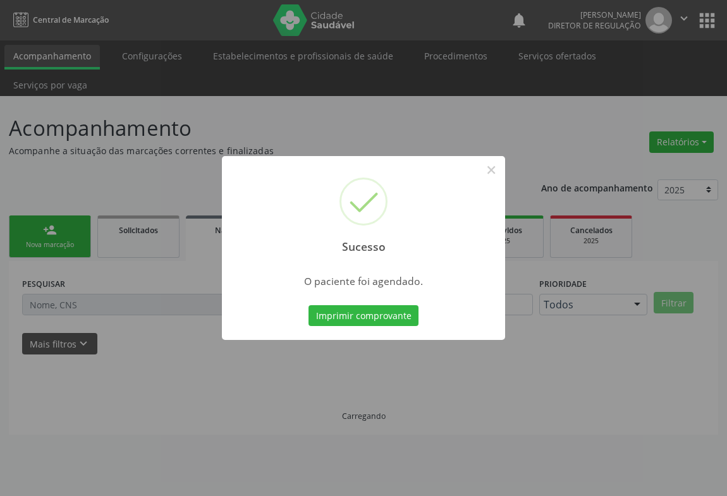
scroll to position [0, 0]
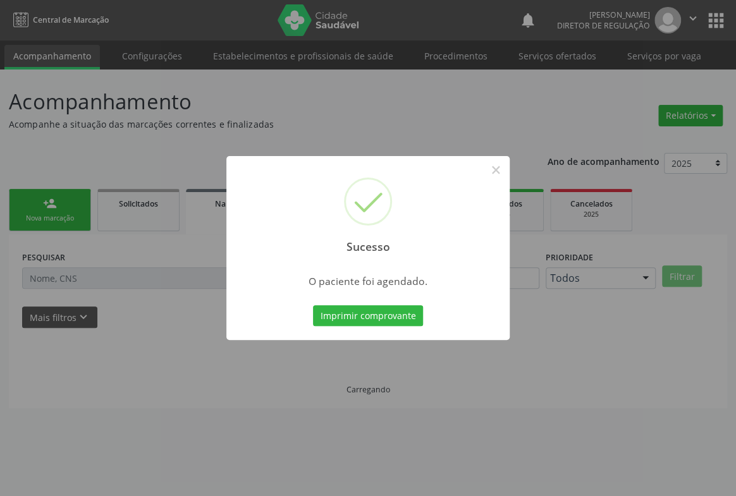
click at [313, 305] on button "Imprimir comprovante" at bounding box center [368, 315] width 110 height 21
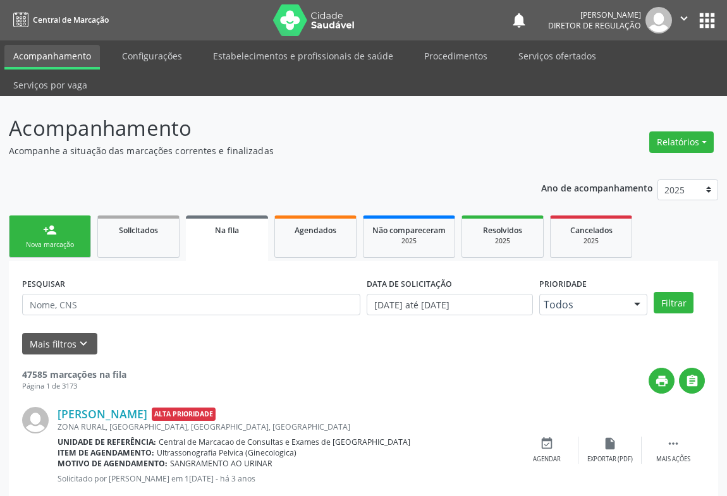
click at [51, 240] on div "Nova marcação" at bounding box center [49, 244] width 63 height 9
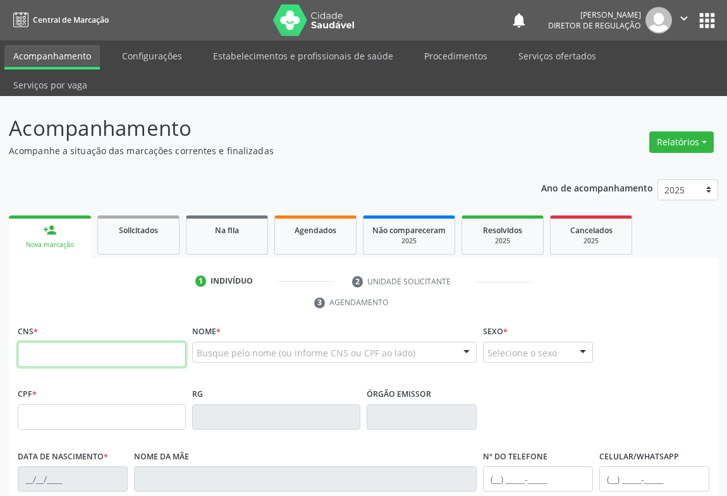
click at [60, 342] on input "text" at bounding box center [102, 354] width 168 height 25
paste input "709 6006 2812 1973"
type input "709 6006 2812 1973"
type input "1410515079"
type input "[DATE]"
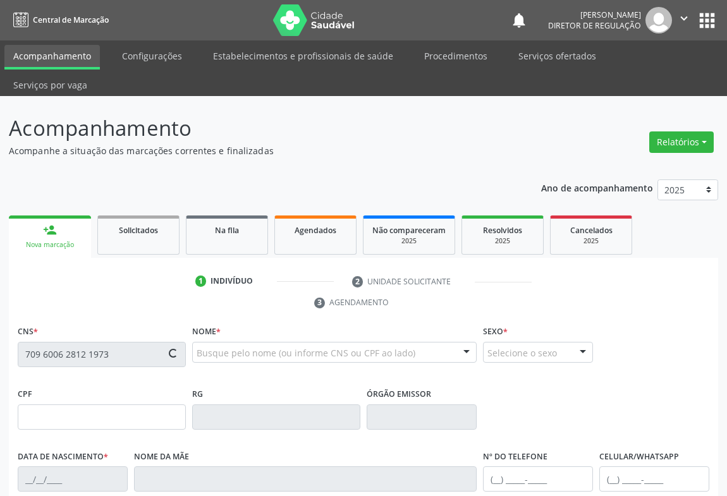
type input "[PHONE_NUMBER]"
type input "011.407.865-39"
type input "S/N"
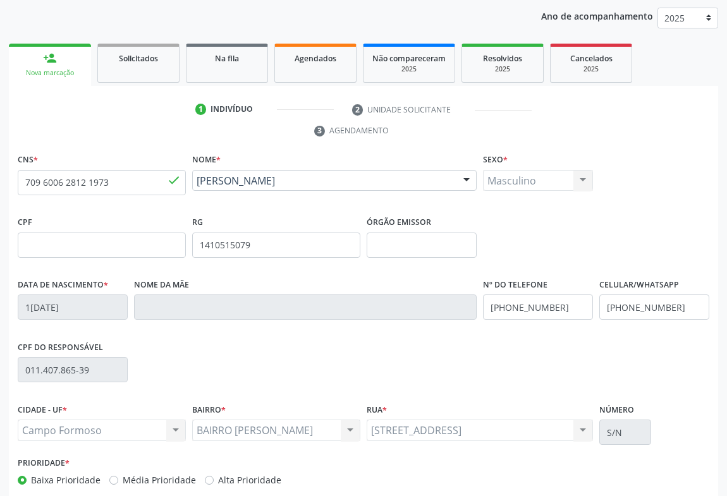
scroll to position [209, 0]
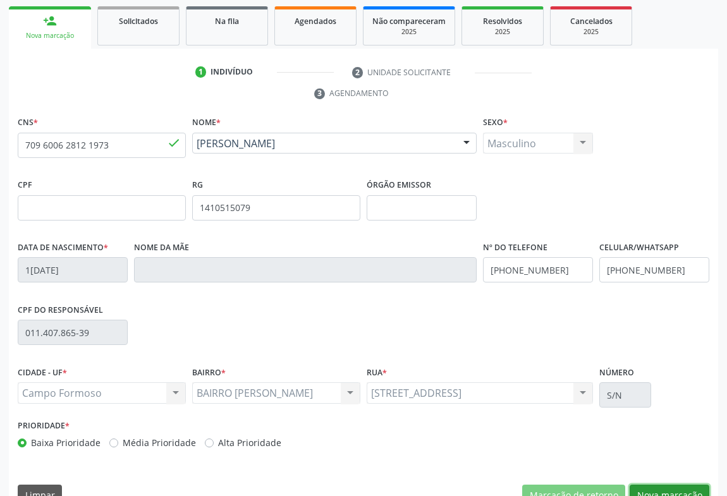
click at [654, 485] on button "Nova marcação" at bounding box center [670, 495] width 80 height 21
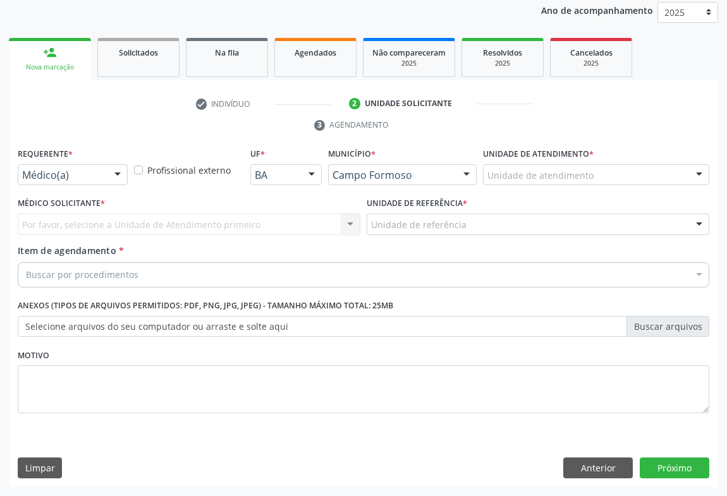
scroll to position [150, 0]
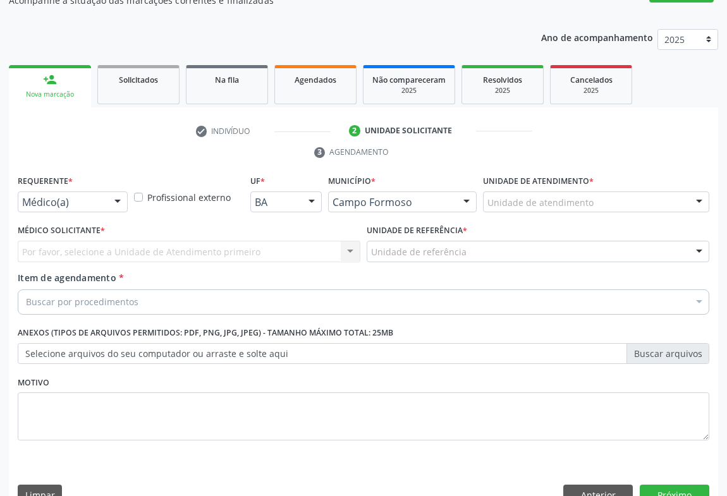
click at [109, 192] on div "Médico(a) Médico(a) Enfermeiro(a) Paciente Nenhum resultado encontrado para: " …" at bounding box center [73, 202] width 110 height 21
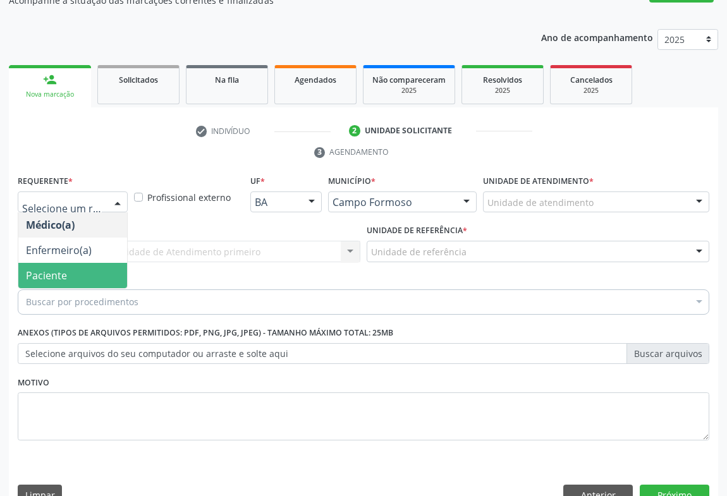
click at [98, 263] on span "Paciente" at bounding box center [72, 275] width 109 height 25
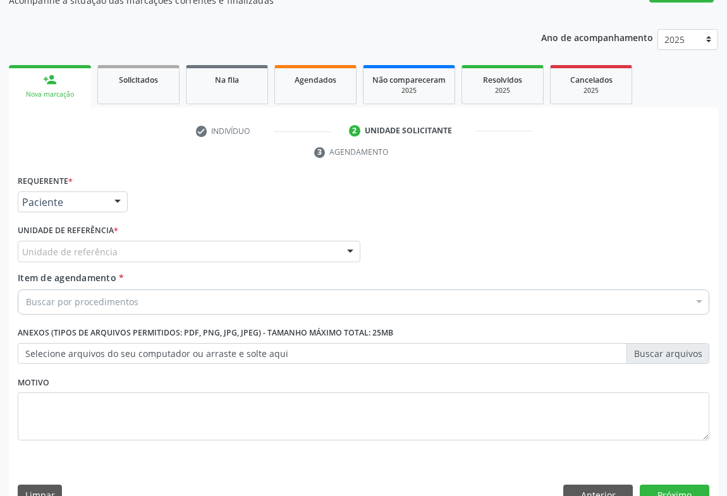
click at [192, 241] on div "Unidade de referência" at bounding box center [189, 251] width 343 height 21
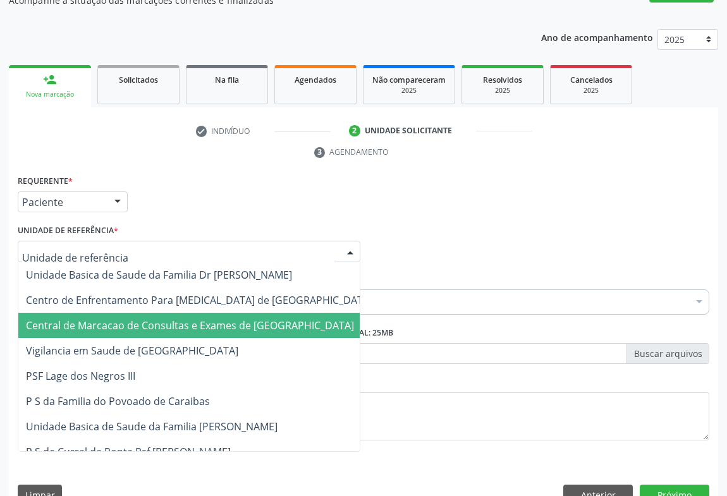
click at [190, 319] on span "Central de Marcacao de Consultas e Exames de [GEOGRAPHIC_DATA]" at bounding box center [190, 326] width 328 height 14
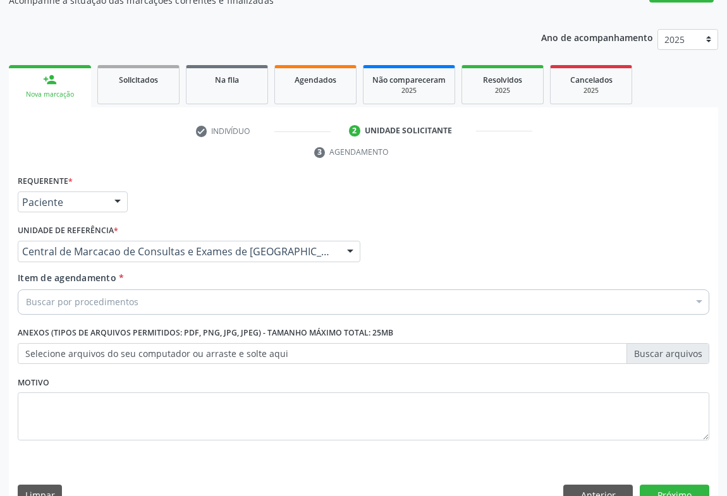
click at [219, 289] on div "Buscar por procedimentos" at bounding box center [363, 301] width 691 height 25
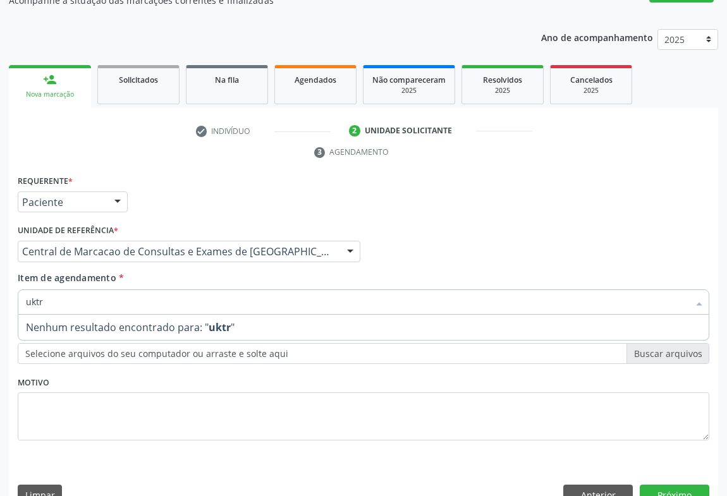
click at [33, 289] on input "uktr" at bounding box center [357, 301] width 662 height 25
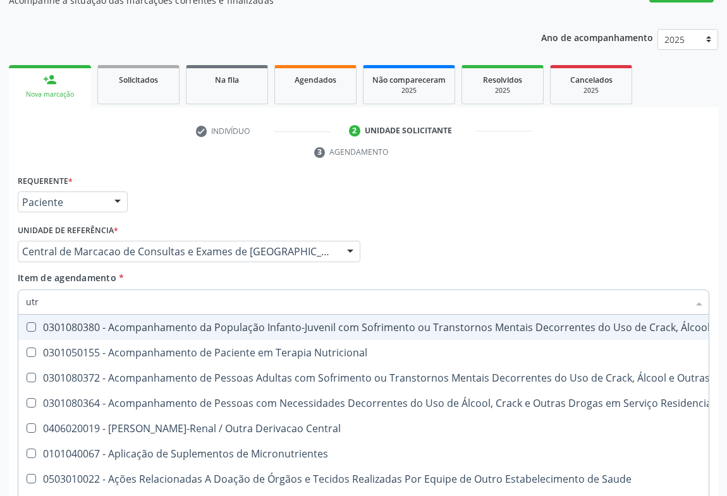
type input "ultr"
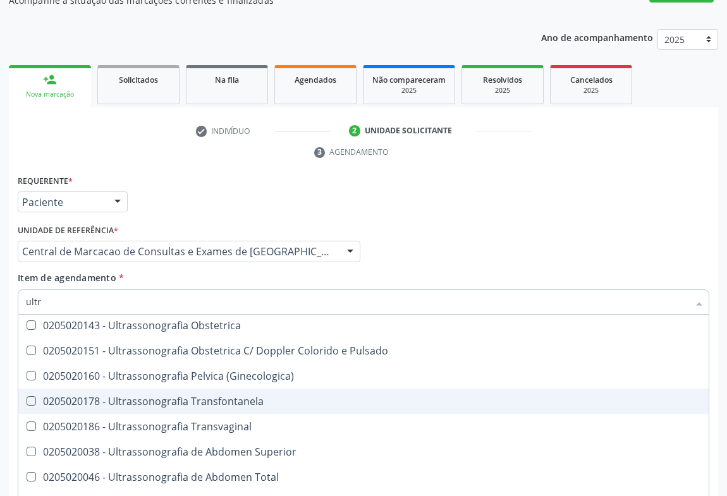
scroll to position [287, 0]
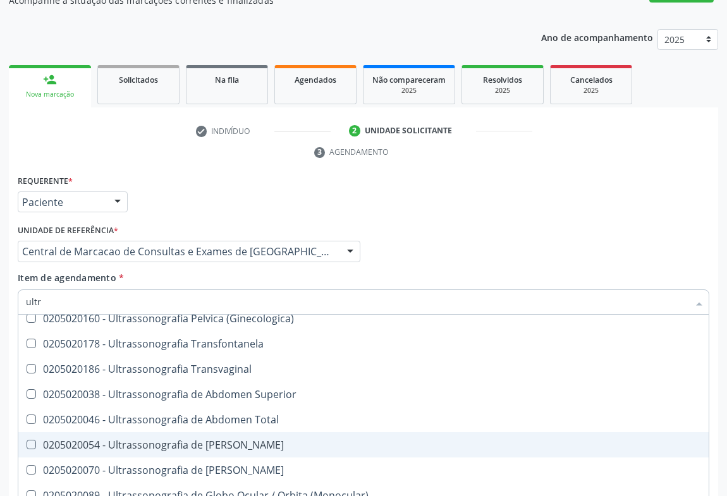
click at [218, 440] on div "0205020054 - Ultrassonografia de [PERSON_NAME]" at bounding box center [363, 445] width 675 height 10
checkbox Urinario "true"
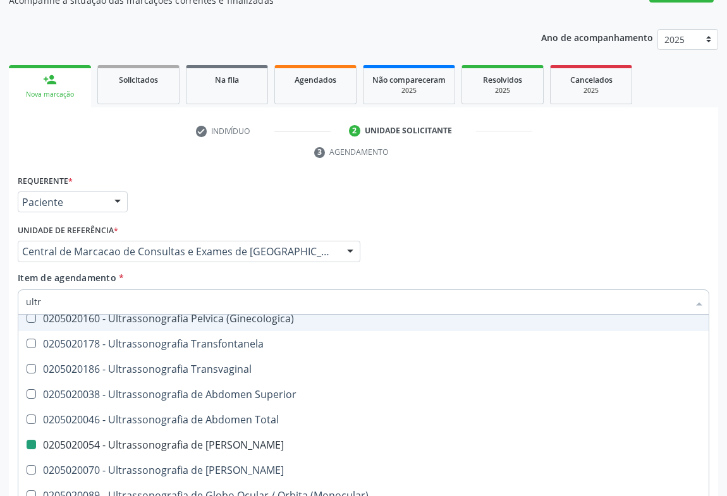
click at [221, 271] on div "Item de agendamento * ultr Desfazer seleção 0211060011 - Biometria Ultrassônica…" at bounding box center [363, 291] width 691 height 40
checkbox X "true"
checkbox Urinario "false"
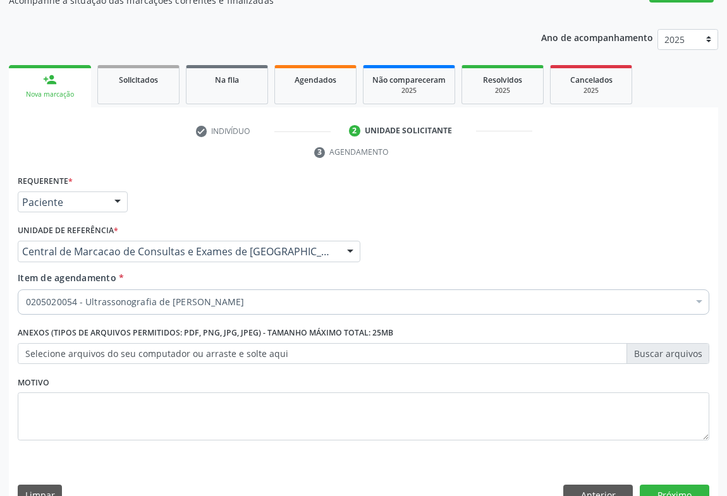
scroll to position [0, 0]
click at [215, 289] on div "0205020054 - Ultrassonografia de [PERSON_NAME]" at bounding box center [363, 301] width 691 height 25
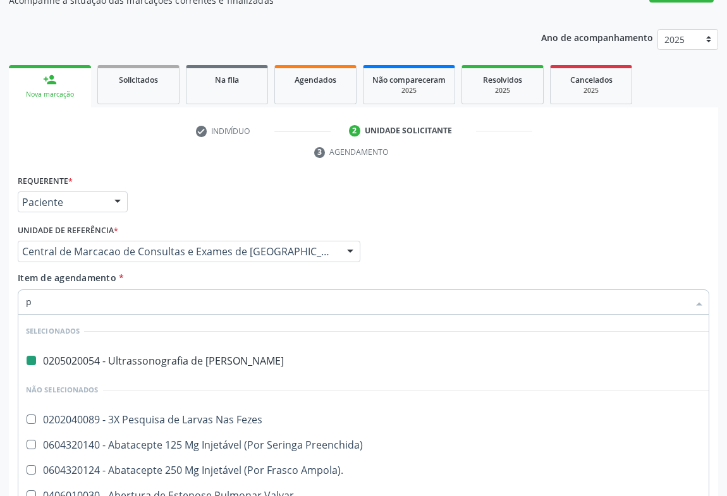
type input "pr"
checkbox Urinario "false"
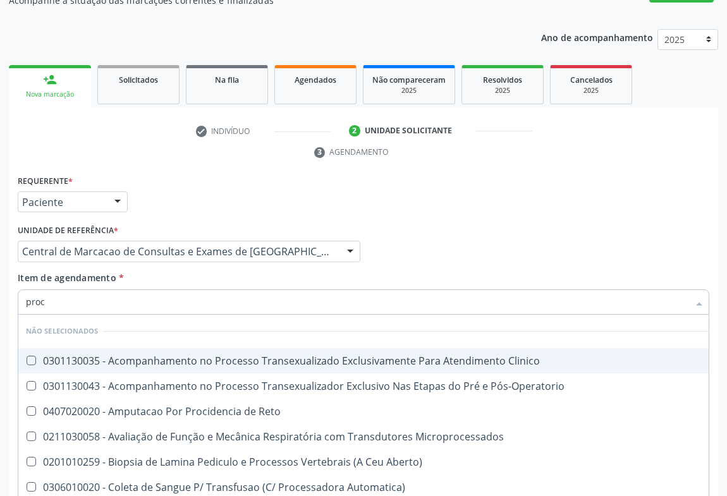
type input "proct"
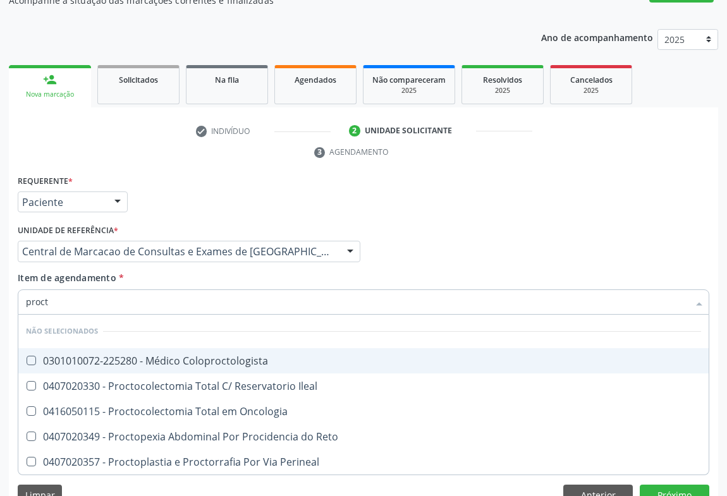
click at [209, 356] on div "0301010072-225280 - Médico Coloproctologista" at bounding box center [363, 361] width 675 height 10
checkbox Coloproctologista "true"
click at [186, 271] on div "Item de agendamento * proct Desfazer seleção Não selecionados 0301010072-225280…" at bounding box center [363, 291] width 691 height 40
checkbox Ileal "true"
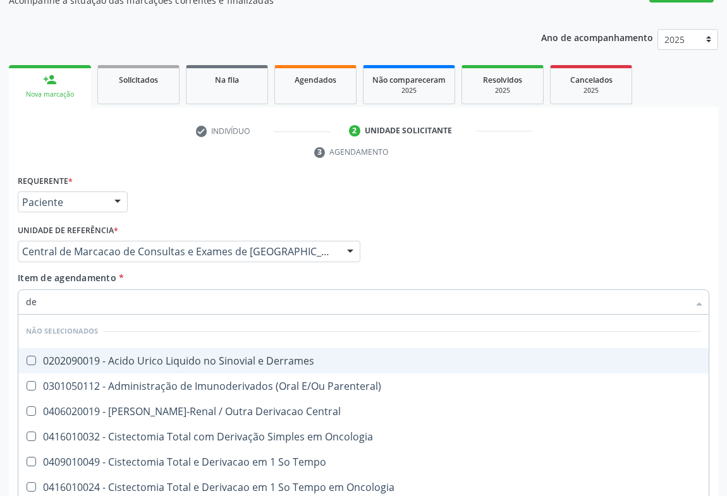
type input "der"
checkbox Derrames "false"
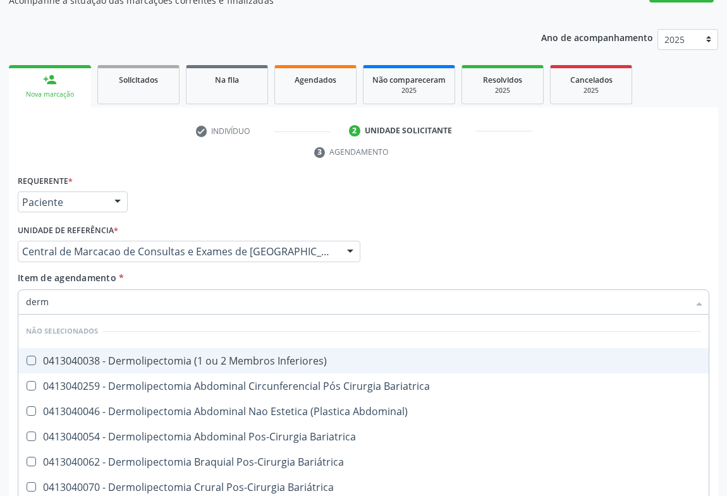
type input "derma"
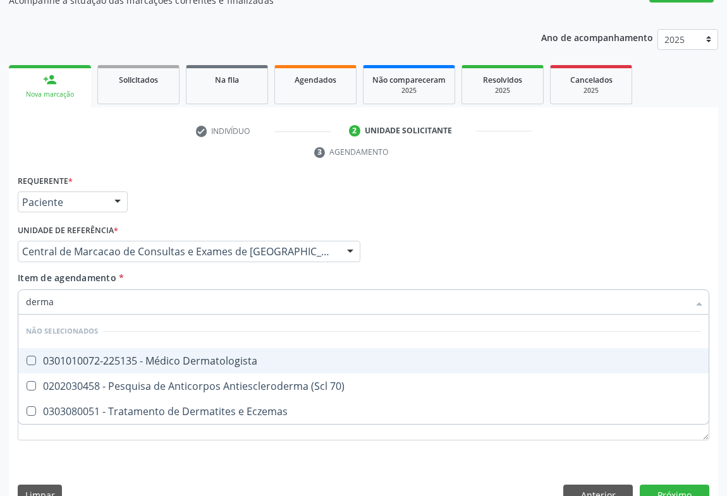
click at [188, 356] on div "0301010072-225135 - Médico Dermatologista" at bounding box center [363, 361] width 675 height 10
checkbox Dermatologista "true"
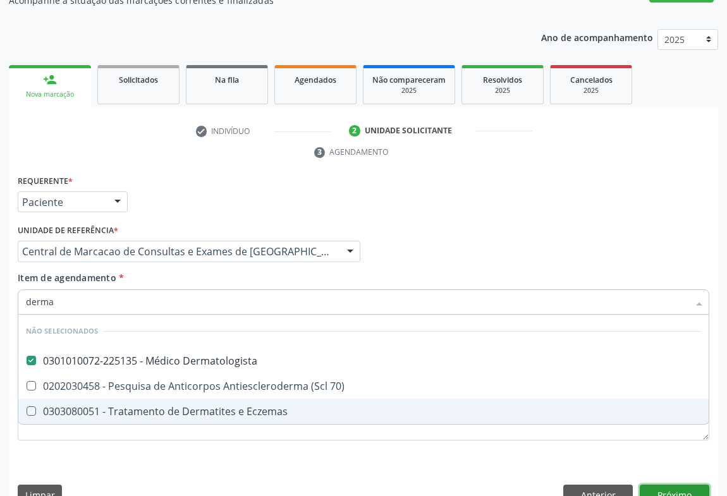
click at [675, 473] on div "Requerente * Paciente Médico(a) Enfermeiro(a) Paciente Nenhum resultado encontr…" at bounding box center [363, 343] width 709 height 343
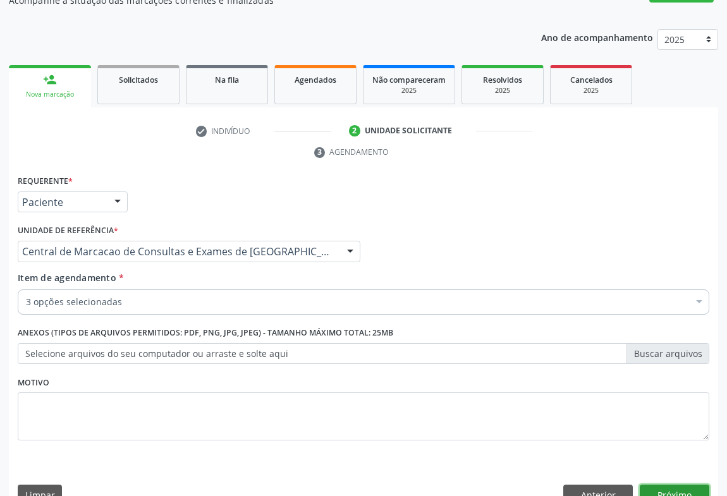
click at [665, 485] on button "Próximo" at bounding box center [675, 495] width 70 height 21
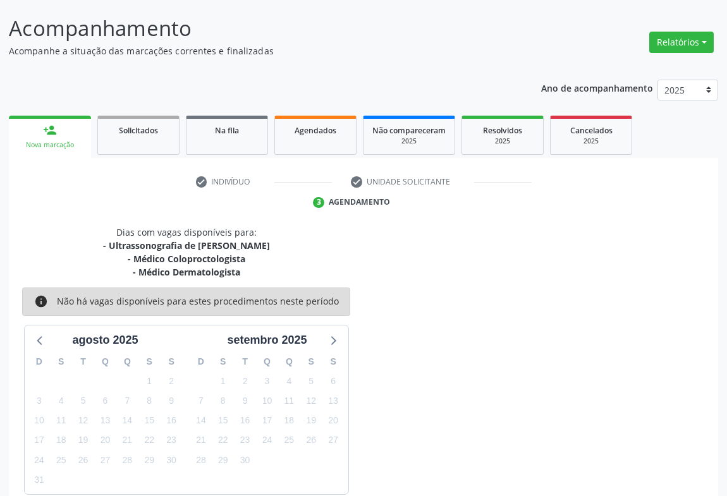
scroll to position [137, 0]
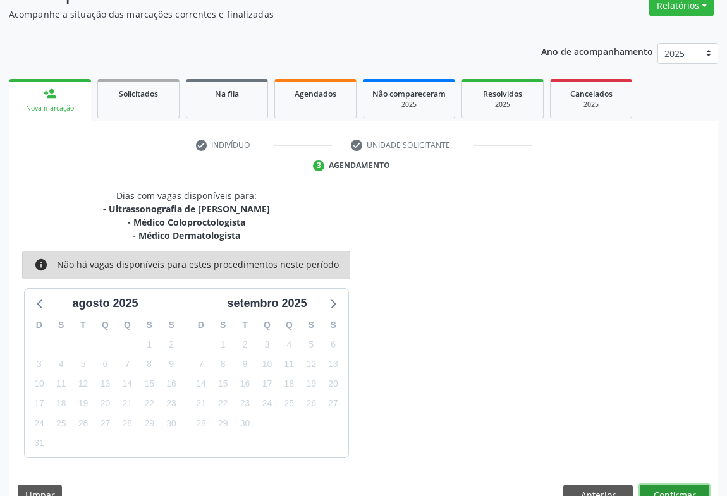
click at [665, 485] on button "Confirmar" at bounding box center [675, 495] width 70 height 21
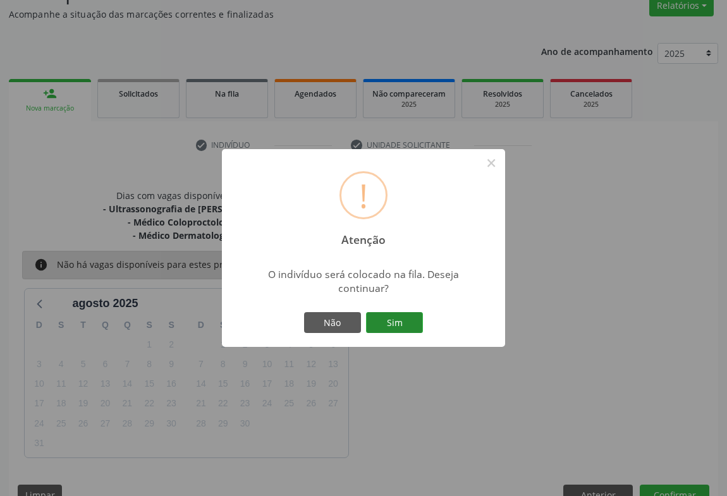
click at [393, 329] on button "Sim" at bounding box center [394, 322] width 57 height 21
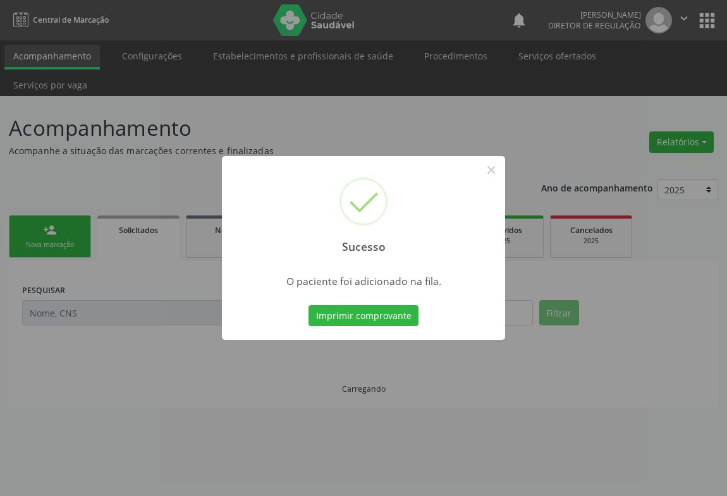
scroll to position [0, 0]
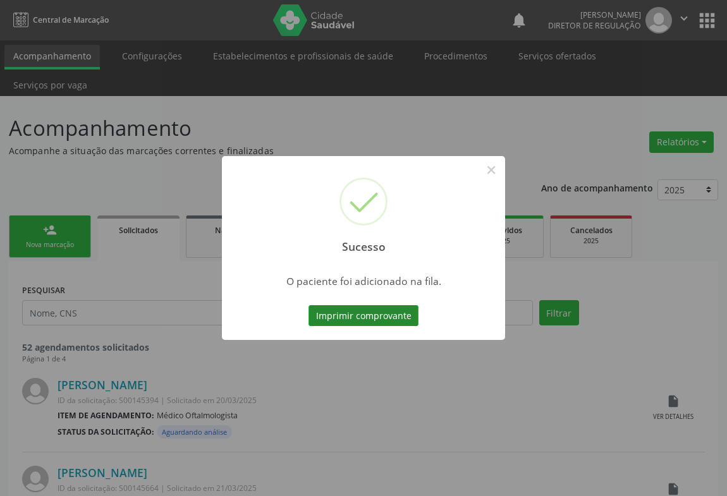
click at [382, 322] on button "Imprimir comprovante" at bounding box center [363, 315] width 110 height 21
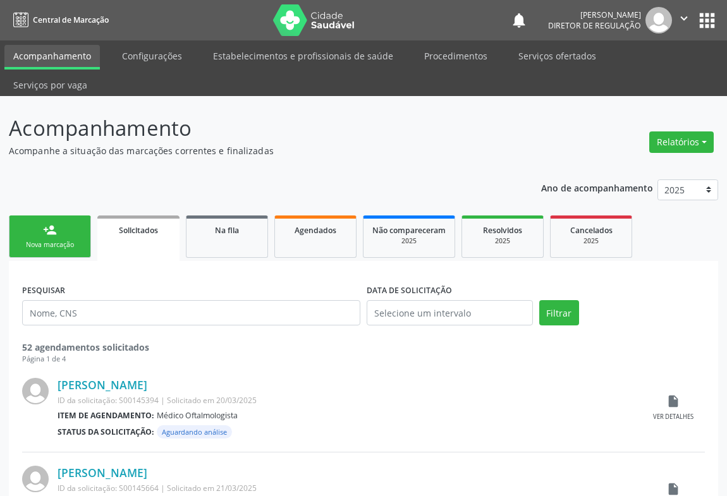
click at [44, 226] on link "person_add Nova marcação" at bounding box center [50, 237] width 82 height 42
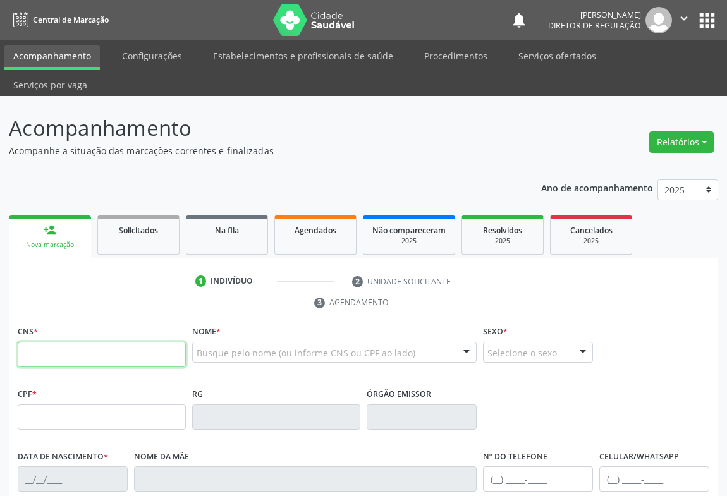
click at [96, 342] on input "text" at bounding box center [102, 354] width 168 height 25
type input "709 6006 2812 1973"
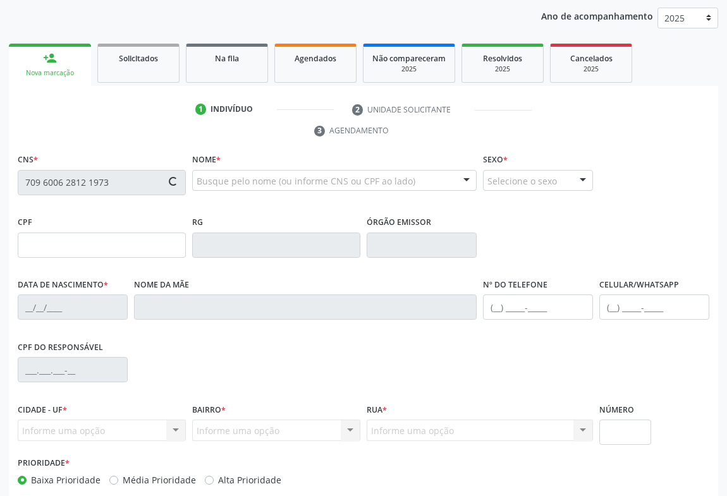
type input "1410515079"
type input "[DATE]"
type input "[PHONE_NUMBER]"
type input "011.407.865-39"
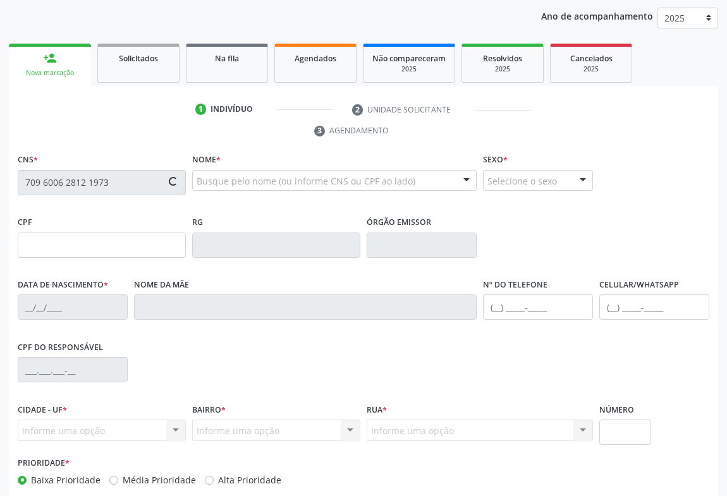
type input "S/N"
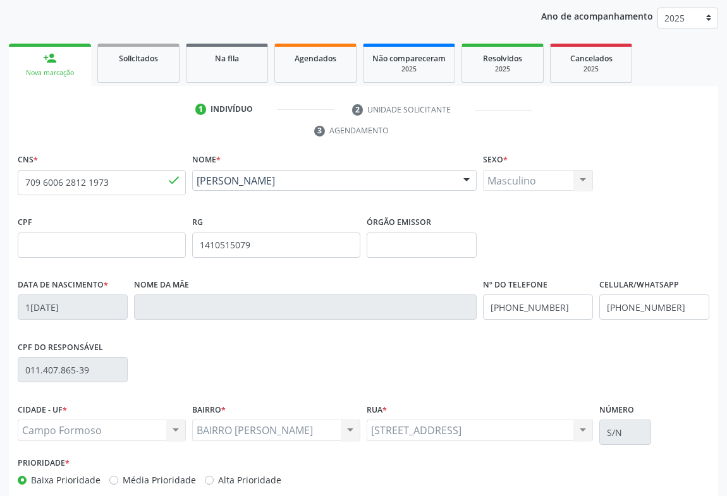
scroll to position [209, 0]
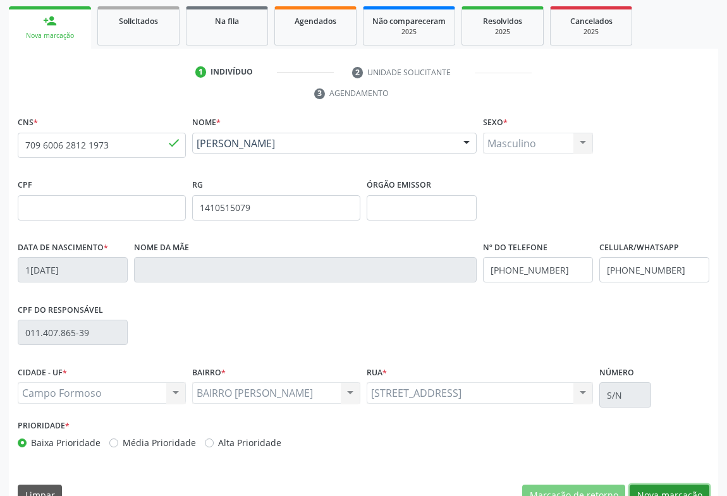
click at [664, 485] on button "Nova marcação" at bounding box center [670, 495] width 80 height 21
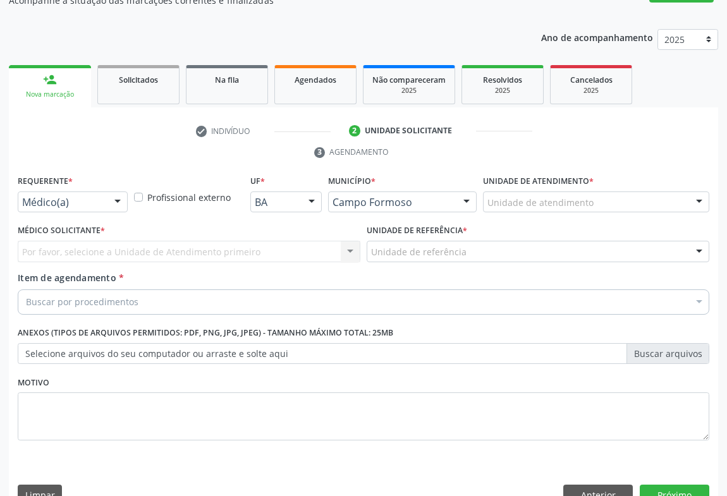
click at [111, 192] on div at bounding box center [117, 202] width 19 height 21
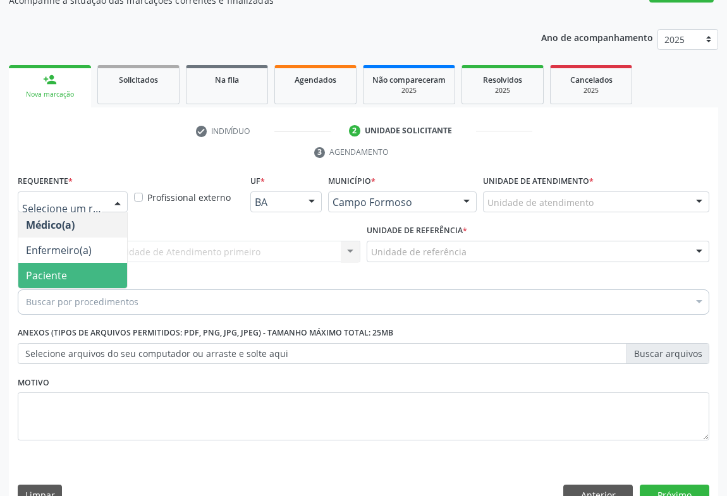
click at [106, 263] on span "Paciente" at bounding box center [72, 275] width 109 height 25
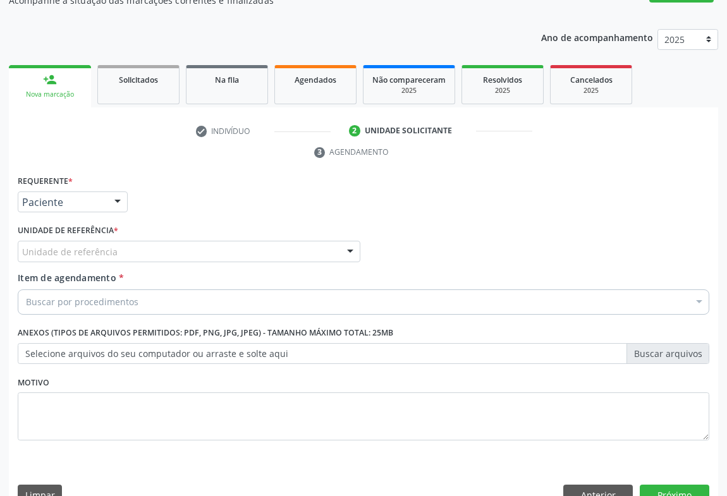
click at [162, 241] on div "Unidade de referência" at bounding box center [189, 251] width 343 height 21
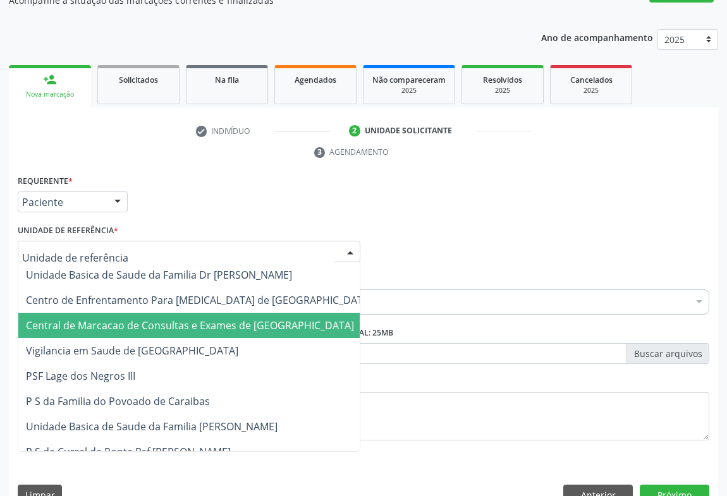
click at [164, 319] on span "Central de Marcacao de Consultas e Exames de [GEOGRAPHIC_DATA]" at bounding box center [190, 326] width 328 height 14
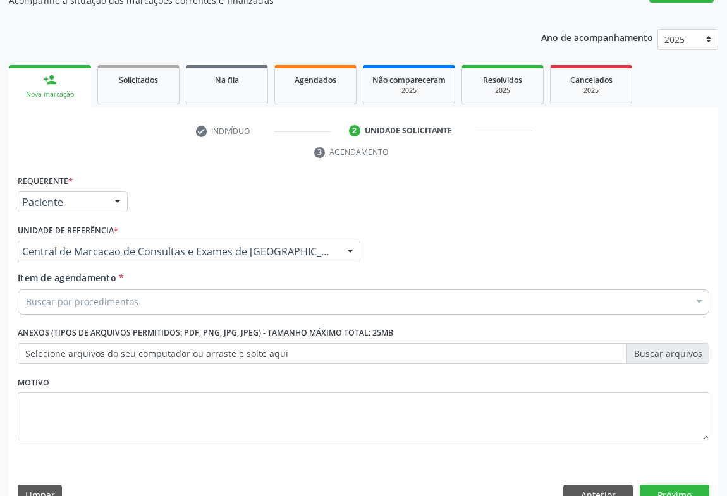
click at [185, 289] on div "Buscar por procedimentos" at bounding box center [363, 301] width 691 height 25
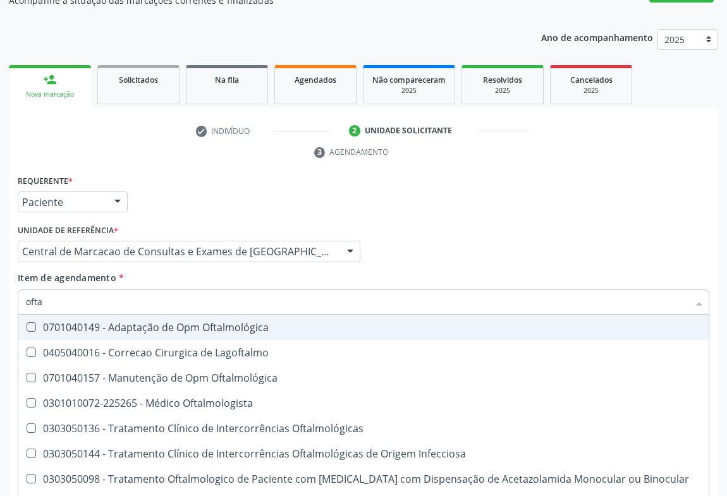
type input "oftal"
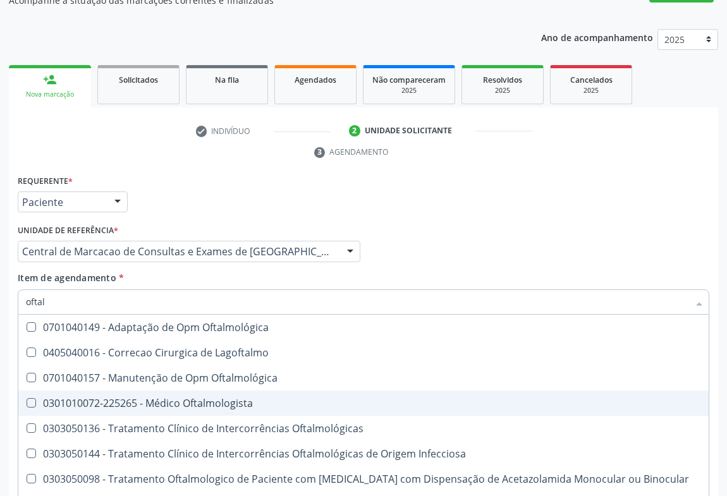
click at [173, 398] on div "0301010072-225265 - Médico Oftalmologista" at bounding box center [363, 403] width 675 height 10
checkbox Oftalmologista "true"
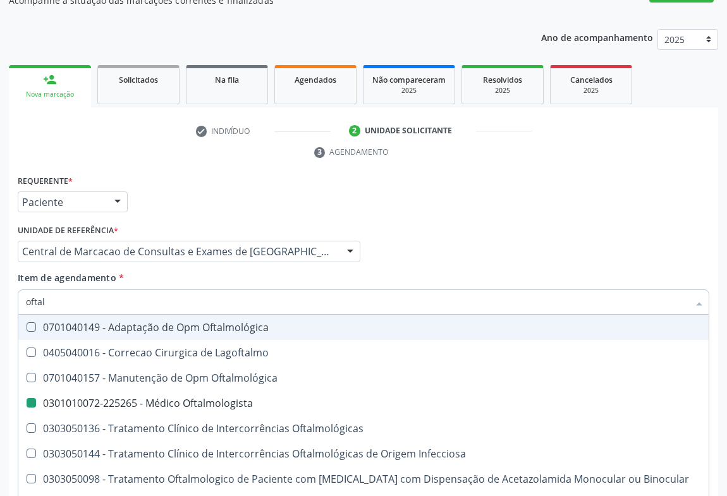
click at [169, 271] on div "Item de agendamento * oftal Desfazer seleção 0701040149 - Adaptação de Opm Ofta…" at bounding box center [363, 291] width 691 height 40
checkbox Lagoftalmo "true"
checkbox Oftalmologista "false"
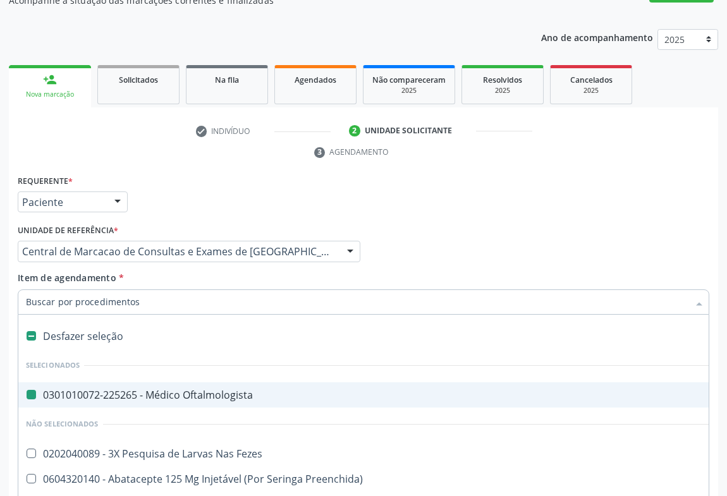
type input "u"
checkbox Oftalmologista "false"
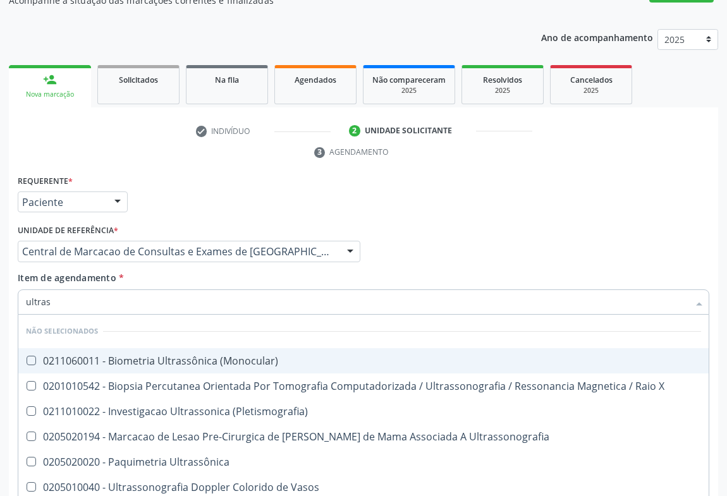
type input "ultrass"
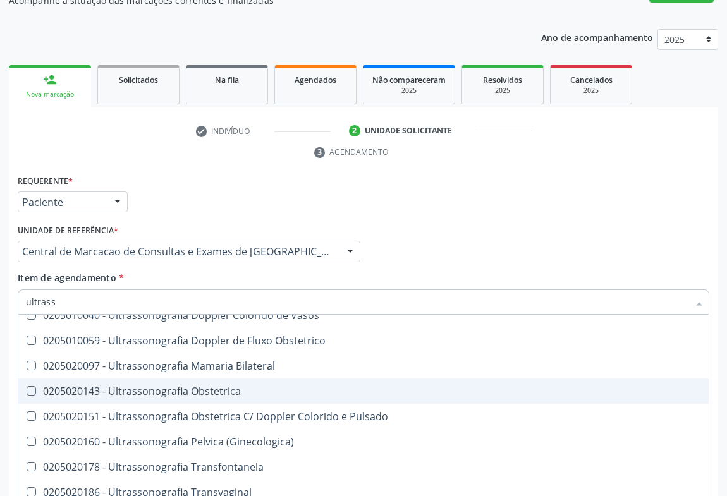
scroll to position [229, 0]
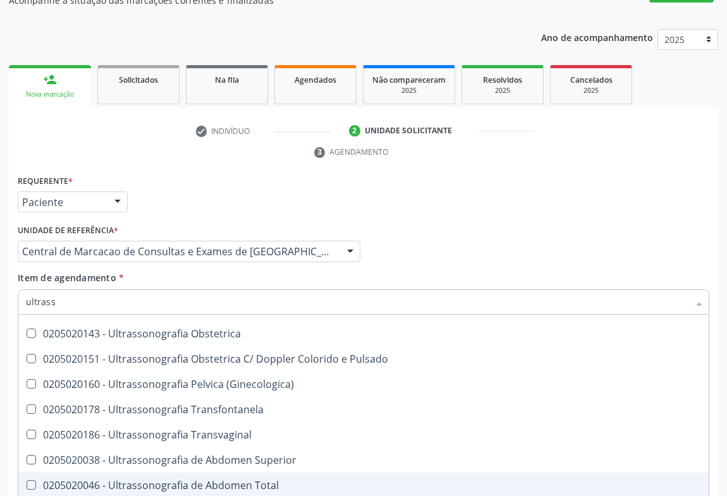
click at [217, 480] on div "0205020046 - Ultrassonografia de Abdomen Total" at bounding box center [363, 485] width 675 height 10
checkbox Total "true"
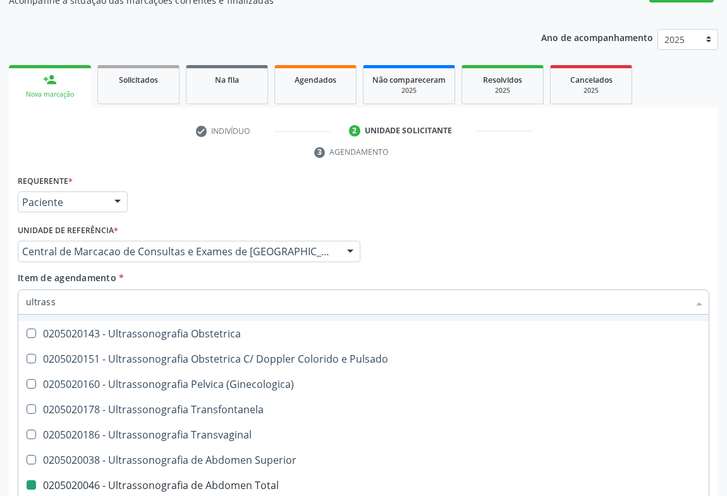
click at [266, 271] on div "Item de agendamento * ultrass Desfazer seleção Não selecionados 0211060011 - Bi…" at bounding box center [363, 291] width 691 height 40
checkbox \(Monocular\) "true"
checkbox Total "false"
checkbox X "true"
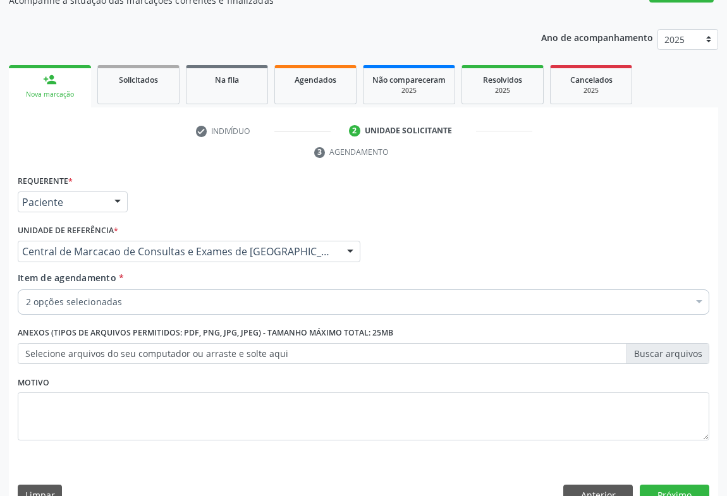
scroll to position [0, 0]
click at [649, 485] on button "Próximo" at bounding box center [675, 495] width 70 height 21
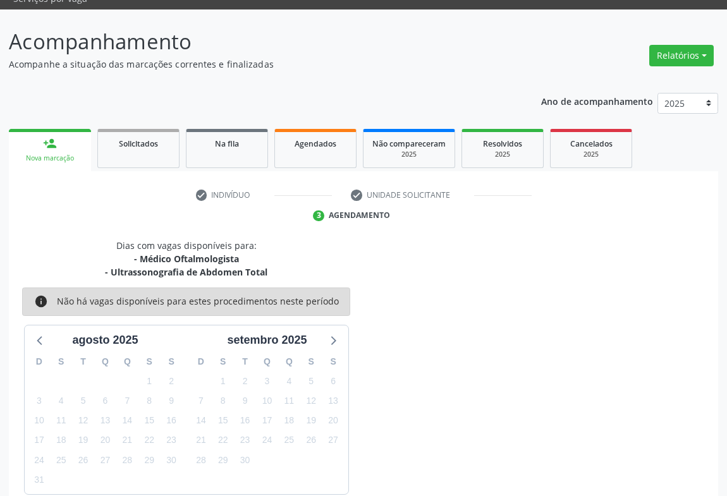
scroll to position [123, 0]
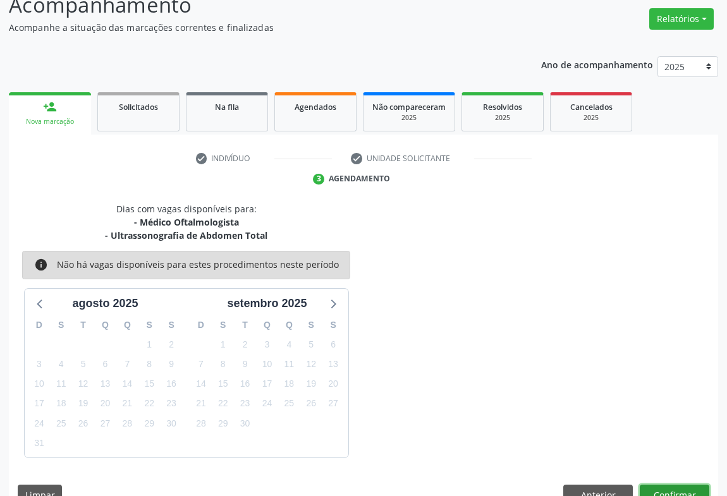
click at [664, 485] on button "Confirmar" at bounding box center [675, 495] width 70 height 21
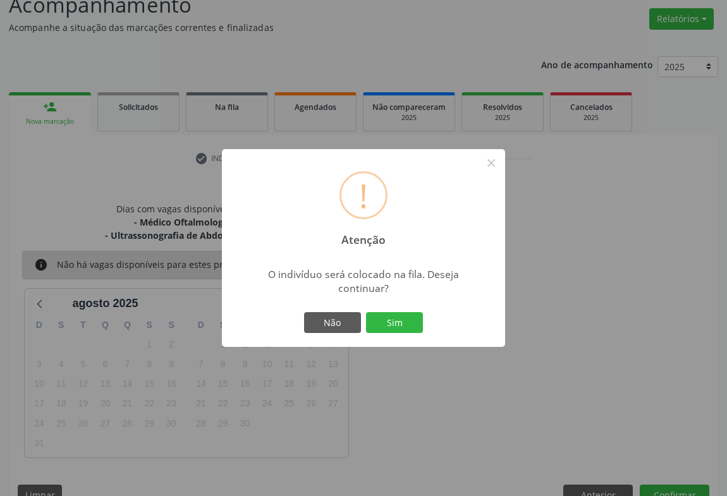
click at [366, 312] on button "Sim" at bounding box center [394, 322] width 57 height 21
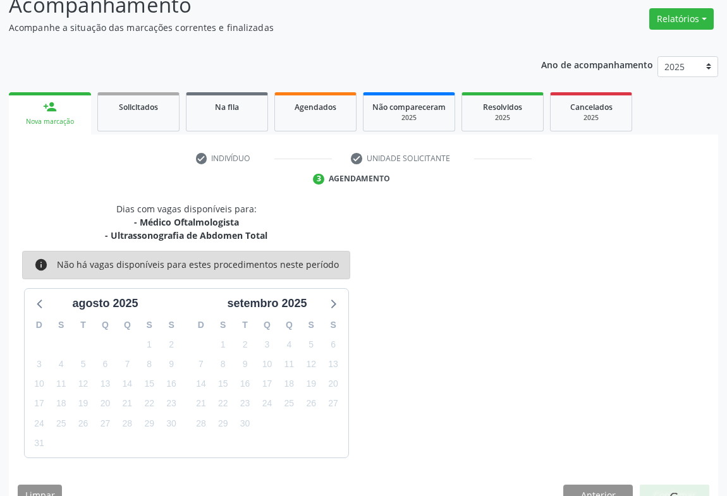
scroll to position [0, 0]
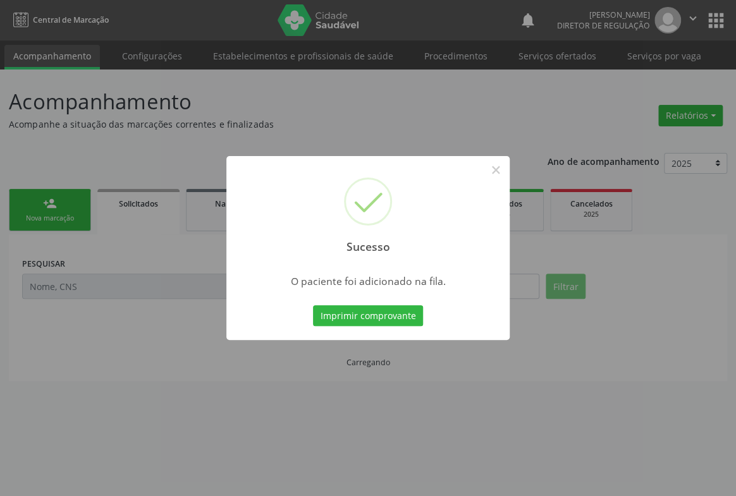
click at [313, 305] on button "Imprimir comprovante" at bounding box center [368, 315] width 110 height 21
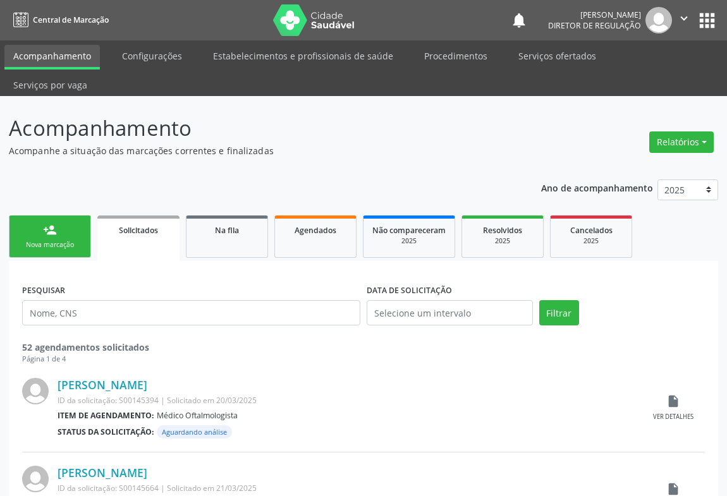
click at [683, 15] on icon "" at bounding box center [684, 18] width 14 height 14
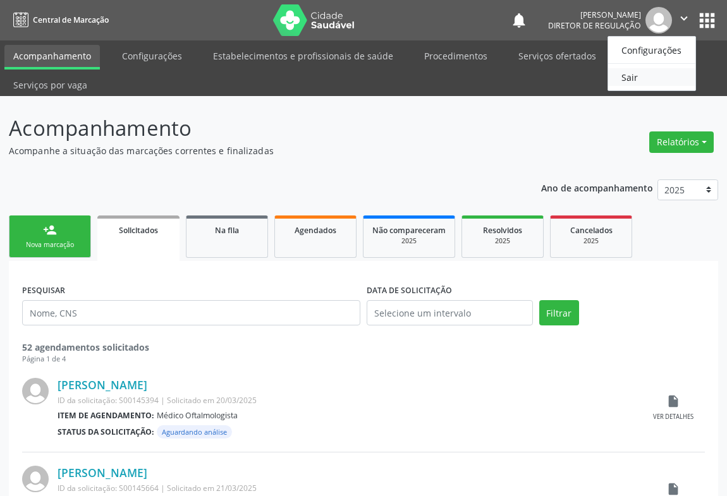
click at [638, 76] on link "Sair" at bounding box center [651, 77] width 87 height 18
